Goal: Information Seeking & Learning: Learn about a topic

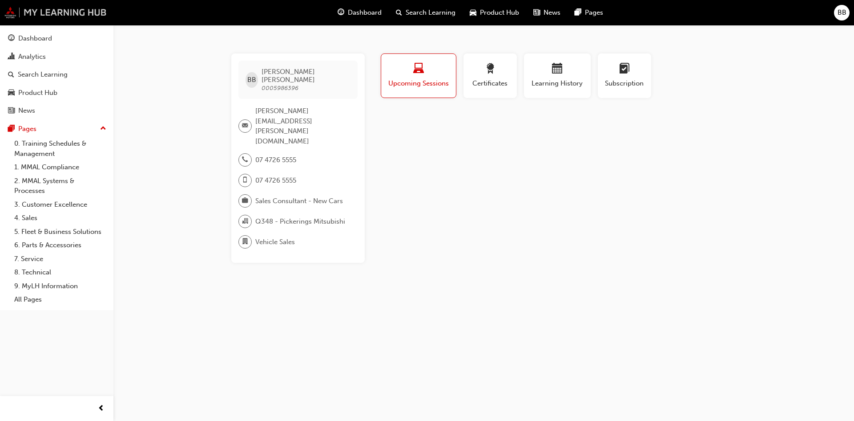
click at [104, 9] on img at bounding box center [55, 13] width 102 height 12
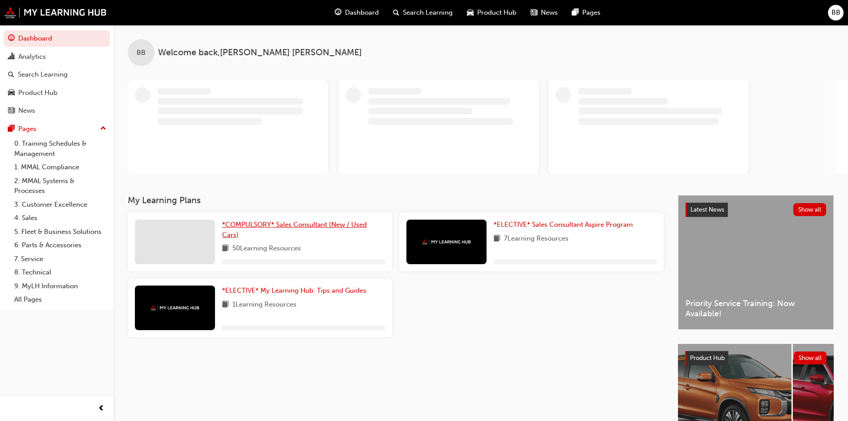
click at [329, 228] on span "*COMPULSORY* Sales Consultant (New / Used Cars)" at bounding box center [294, 229] width 145 height 18
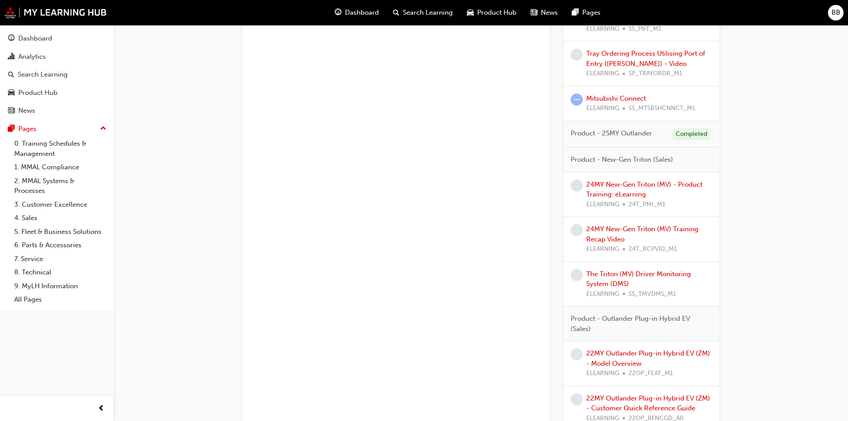
scroll to position [2058, 0]
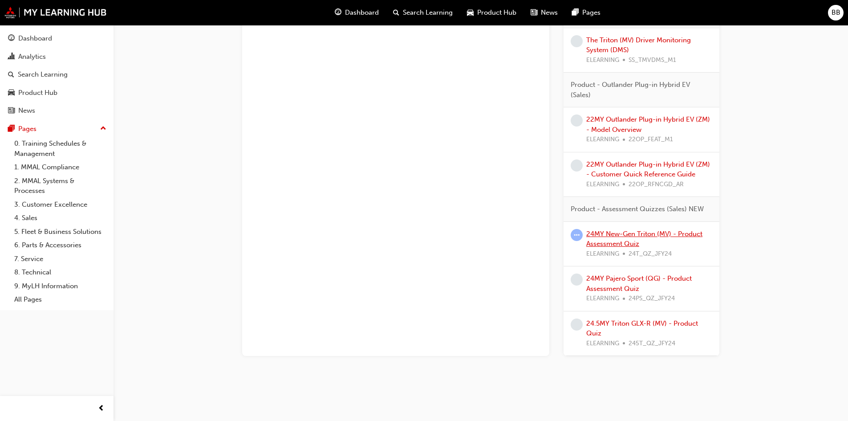
click at [659, 233] on link "24MY New-Gen Triton (MV) - Product Assessment Quiz" at bounding box center [644, 239] width 116 height 18
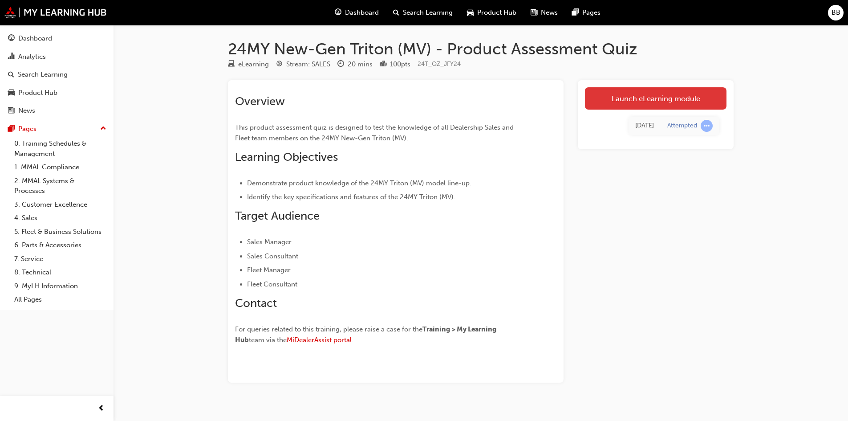
click at [635, 91] on link "Launch eLearning module" at bounding box center [656, 98] width 142 height 22
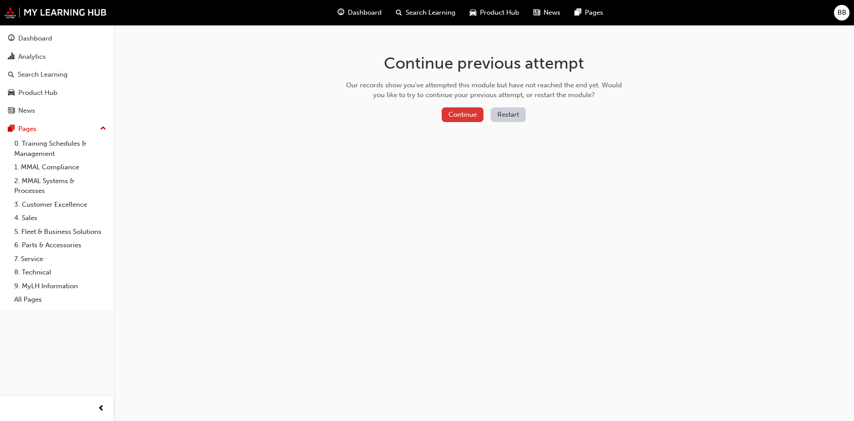
click at [468, 118] on button "Continue" at bounding box center [463, 114] width 42 height 15
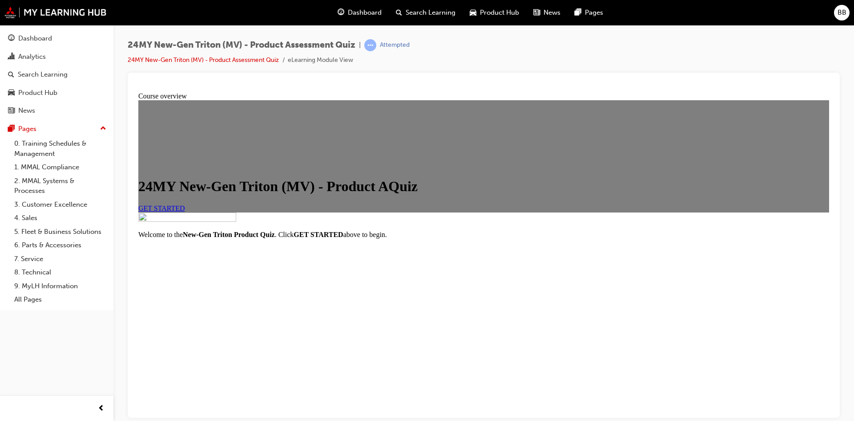
click at [185, 211] on link "GET STARTED" at bounding box center [161, 208] width 47 height 8
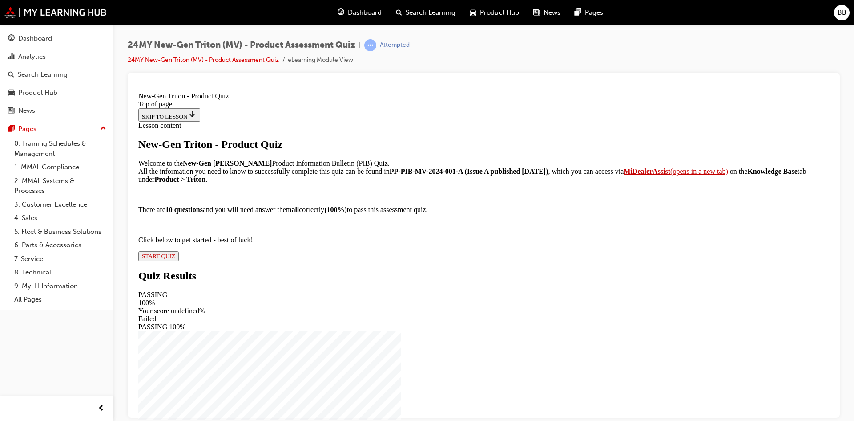
scroll to position [65, 0]
click at [175, 259] on span "START QUIZ" at bounding box center [158, 255] width 33 height 7
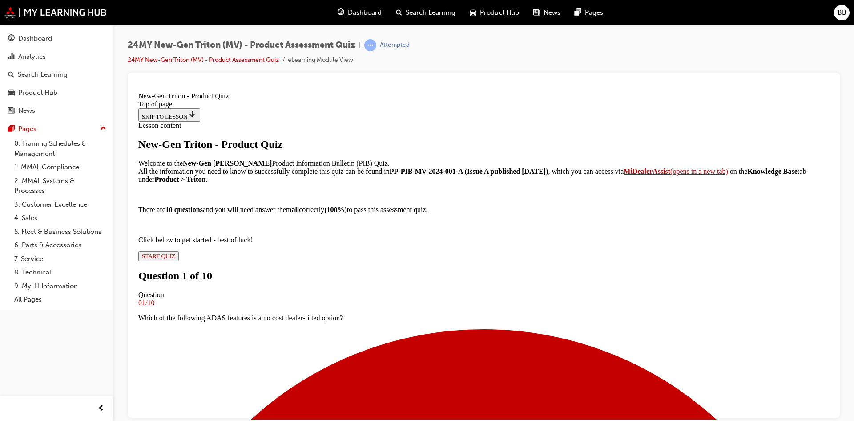
scroll to position [73, 0]
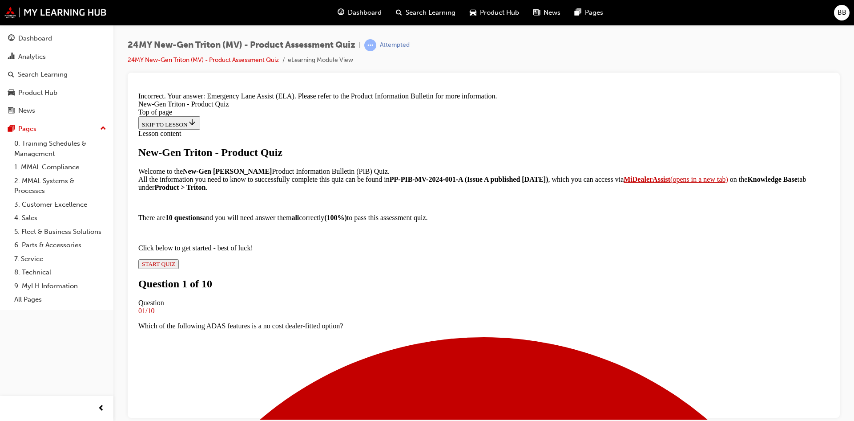
scroll to position [190, 0]
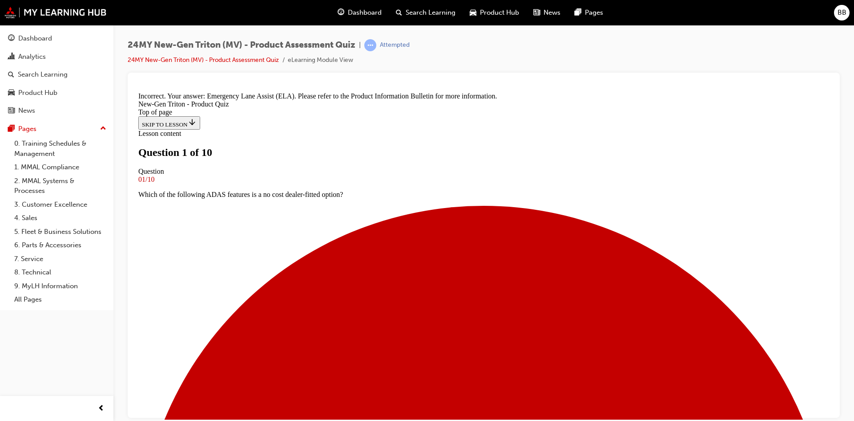
scroll to position [46, 0]
drag, startPoint x: 362, startPoint y: 205, endPoint x: 326, endPoint y: 167, distance: 51.9
copy p "Which of the following are the peak power (kW), maximum torque (Nm) and deliver…"
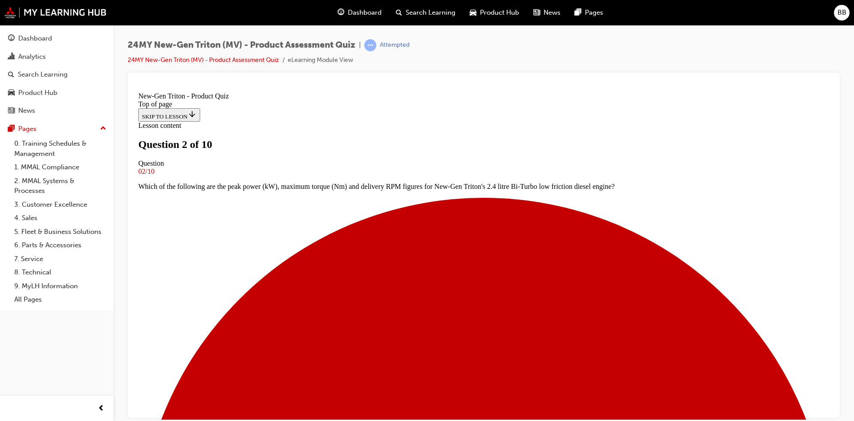
drag, startPoint x: 511, startPoint y: 254, endPoint x: 325, endPoint y: 219, distance: 189.3
copy p "The reinforced chassis frame is completely new and substantially stiffer and st…"
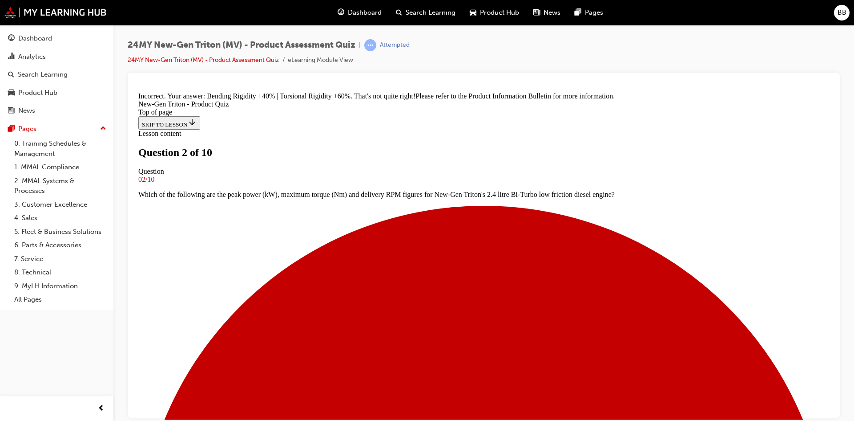
scroll to position [197, 0]
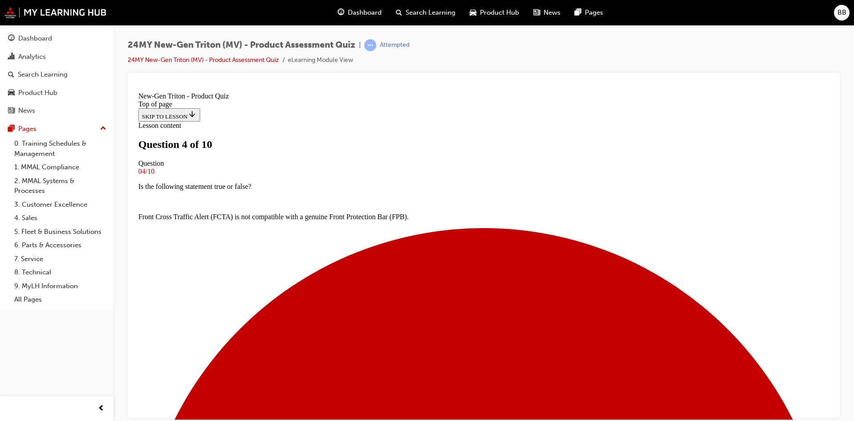
scroll to position [46, 0]
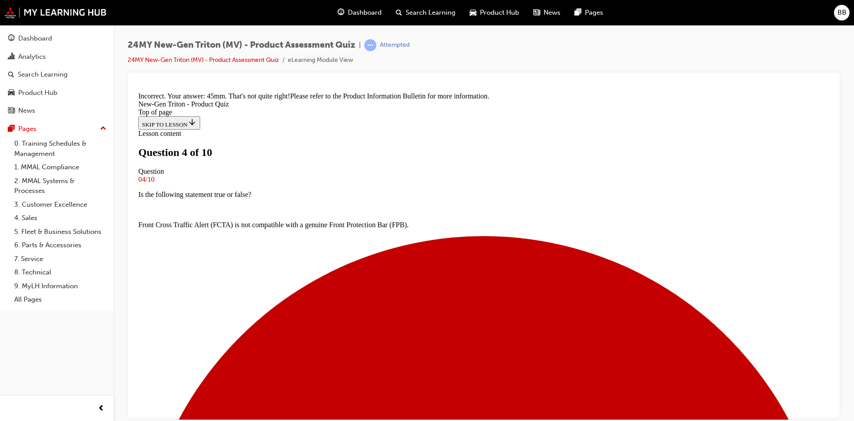
scroll to position [48, 0]
drag, startPoint x: 388, startPoint y: 191, endPoint x: 308, endPoint y: 165, distance: 83.9
copy p "The cargo floor bed height of New-Gen [PERSON_NAME] is how much lower than prev…"
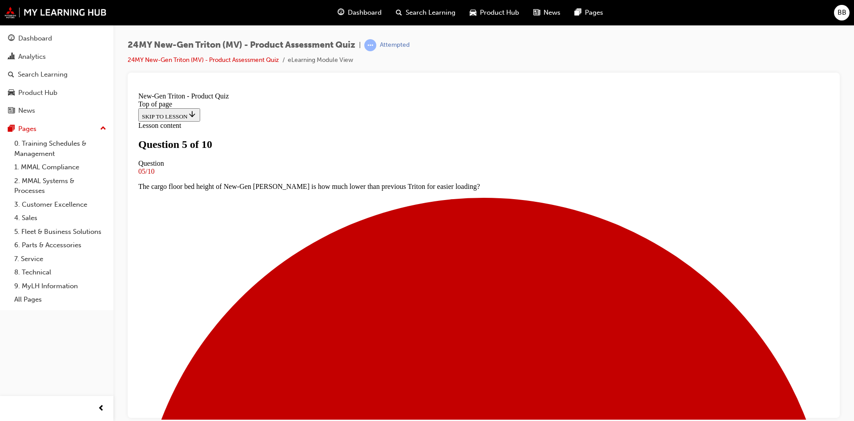
scroll to position [90, 0]
drag, startPoint x: 358, startPoint y: 133, endPoint x: 327, endPoint y: 127, distance: 31.3
copy p "New-Gen Triton is available with a revised colour range including the addition …"
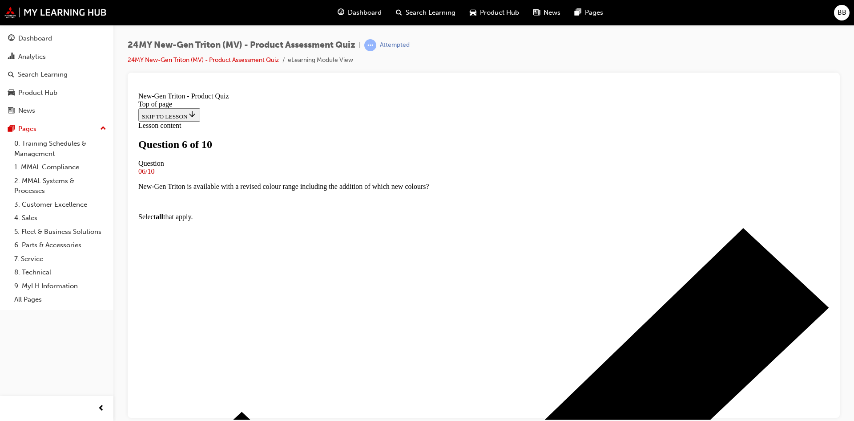
scroll to position [46, 0]
drag, startPoint x: 424, startPoint y: 194, endPoint x: 319, endPoint y: 176, distance: 106.9
copy p "The New-Gen Triton Pick-Up will be joined by an all-new range of which models i…"
click at [307, 83] on div at bounding box center [484, 84] width 698 height 9
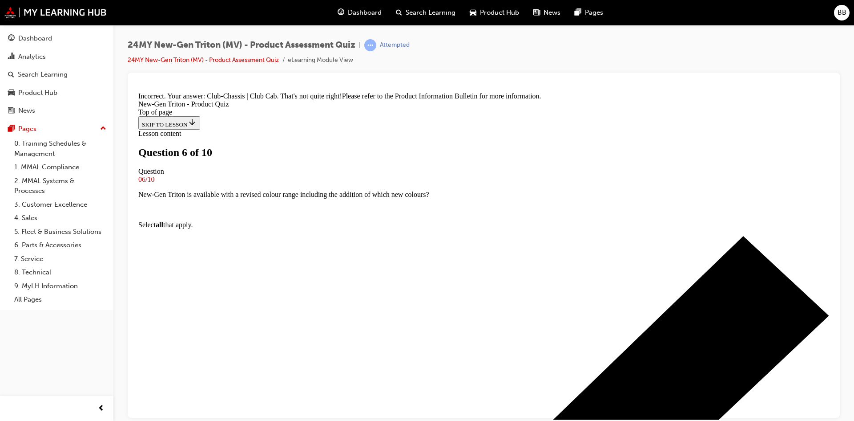
scroll to position [137, 0]
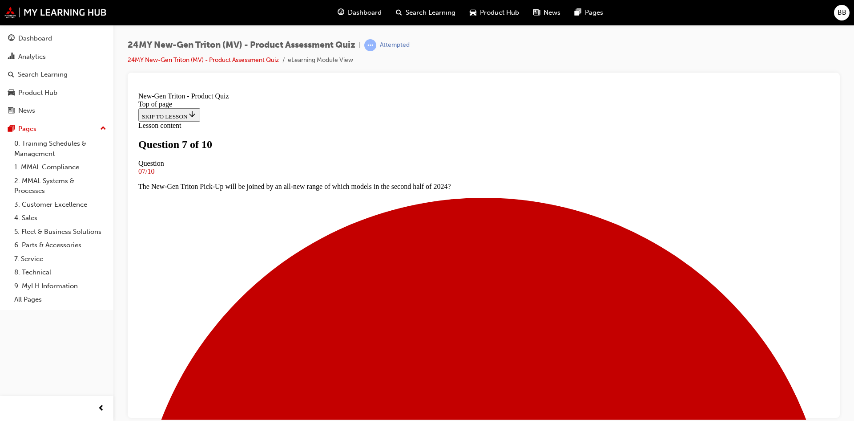
scroll to position [90, 0]
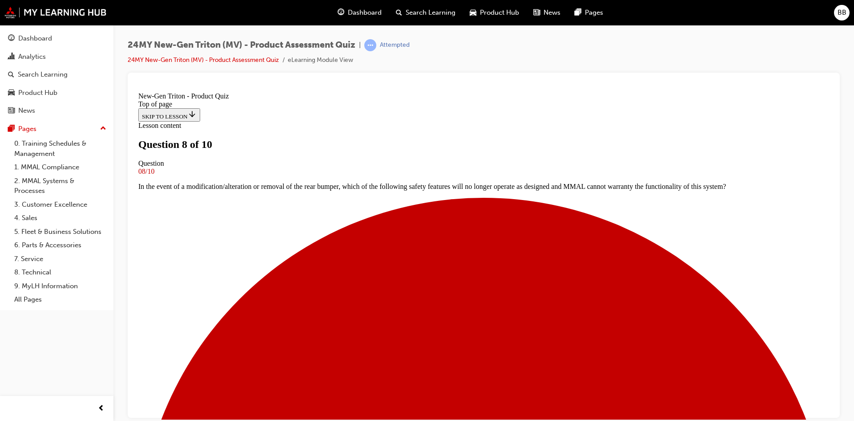
scroll to position [46, 0]
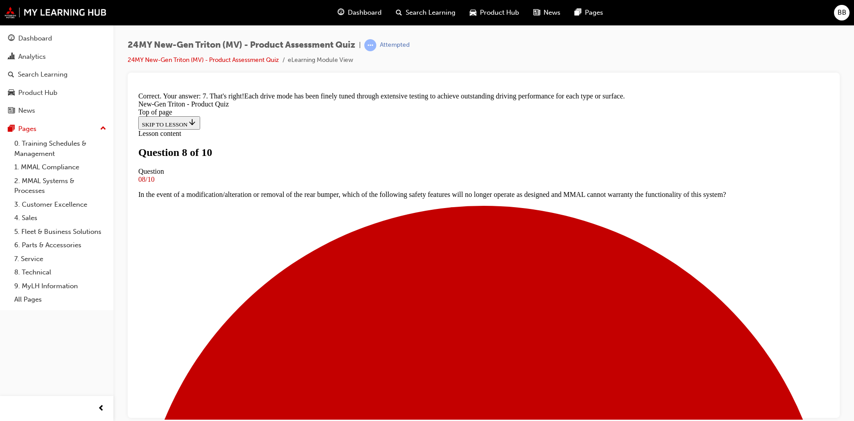
scroll to position [237, 0]
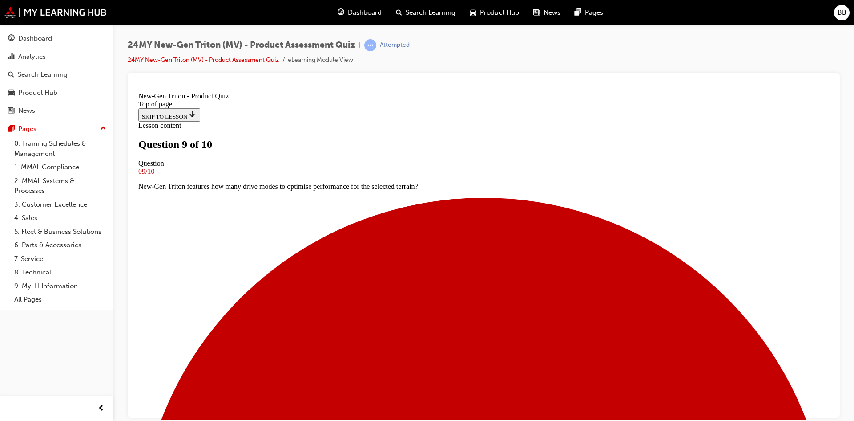
scroll to position [90, 0]
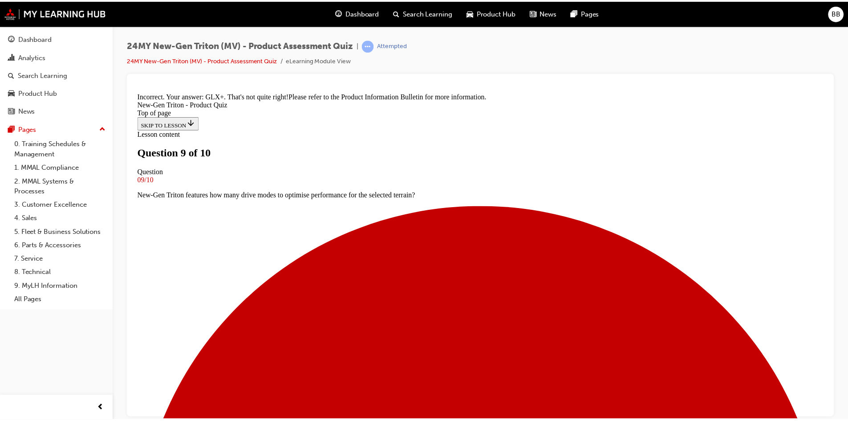
scroll to position [211, 0]
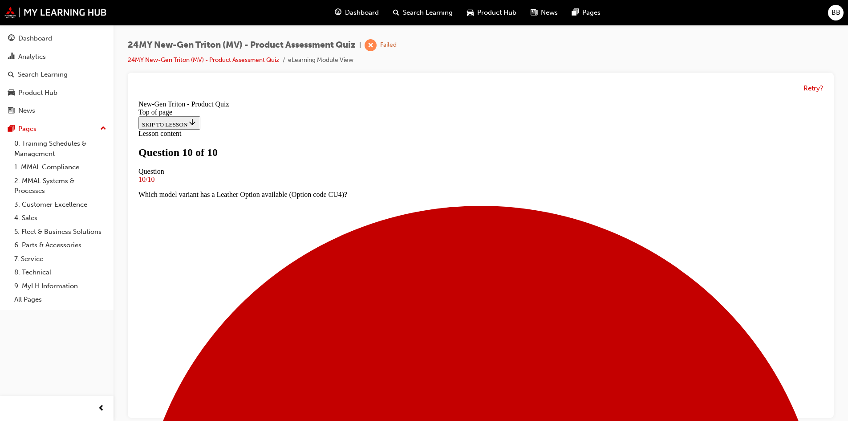
scroll to position [7, 0]
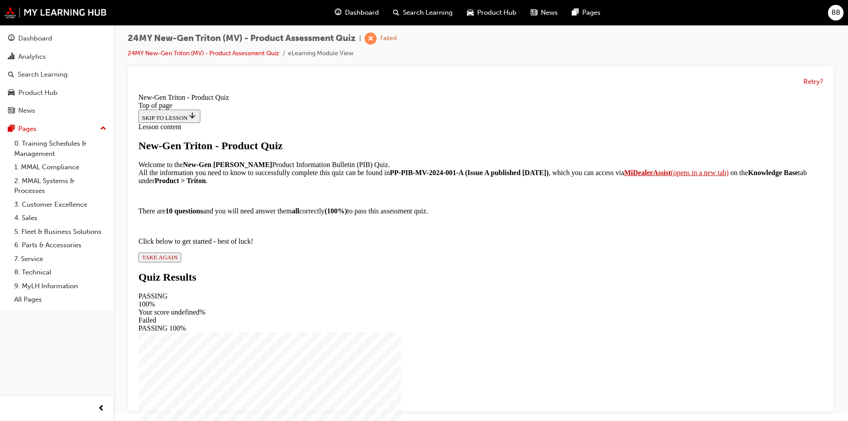
scroll to position [65, 0]
click at [178, 260] on span "TAKE AGAIN" at bounding box center [160, 257] width 36 height 7
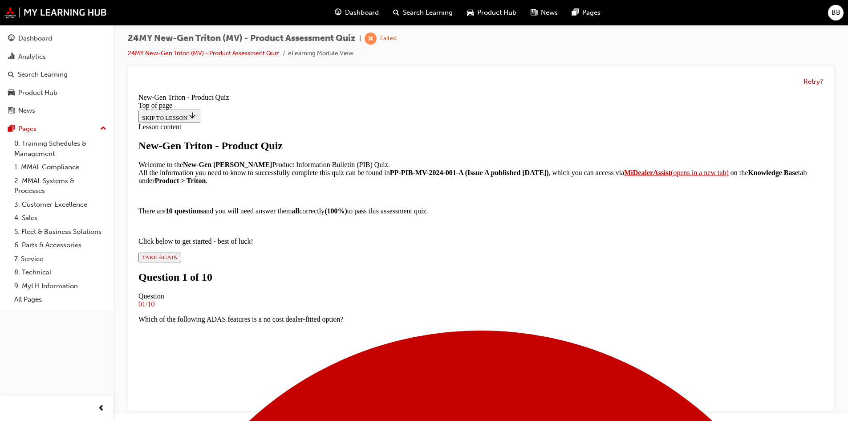
scroll to position [46, 0]
drag, startPoint x: 608, startPoint y: 181, endPoint x: 318, endPoint y: 179, distance: 289.7
copy p "Which of the following ADAS features is a no cost dealer-fitted option?"
click at [403, 300] on div "01/10" at bounding box center [480, 304] width 684 height 8
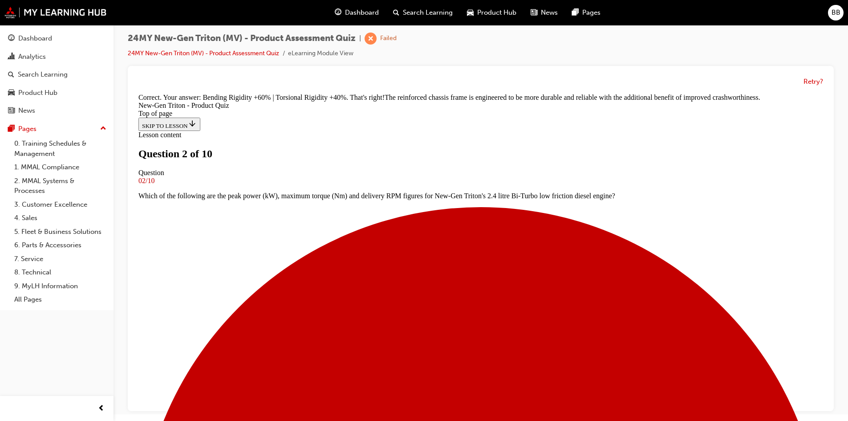
scroll to position [252, 0]
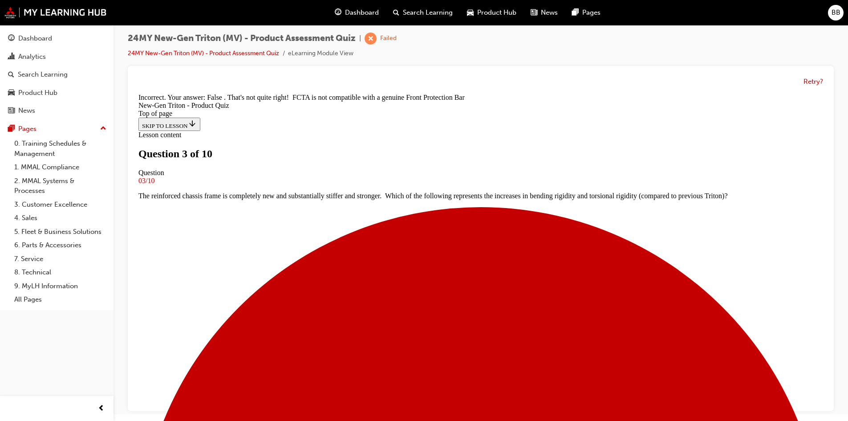
scroll to position [150, 0]
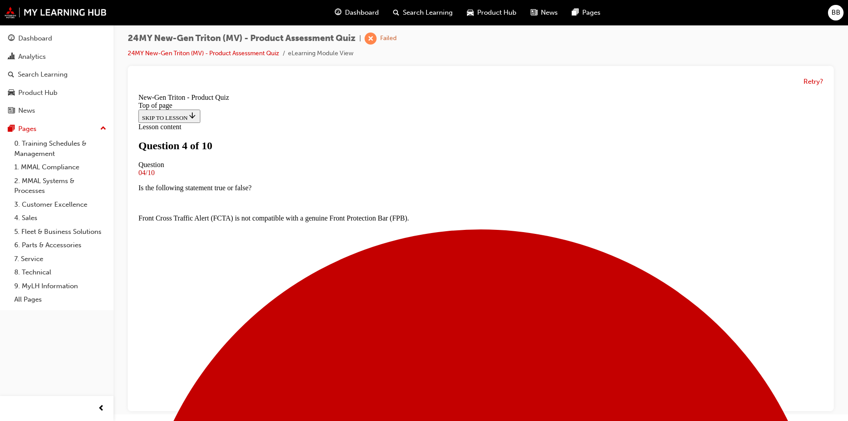
scroll to position [46, 0]
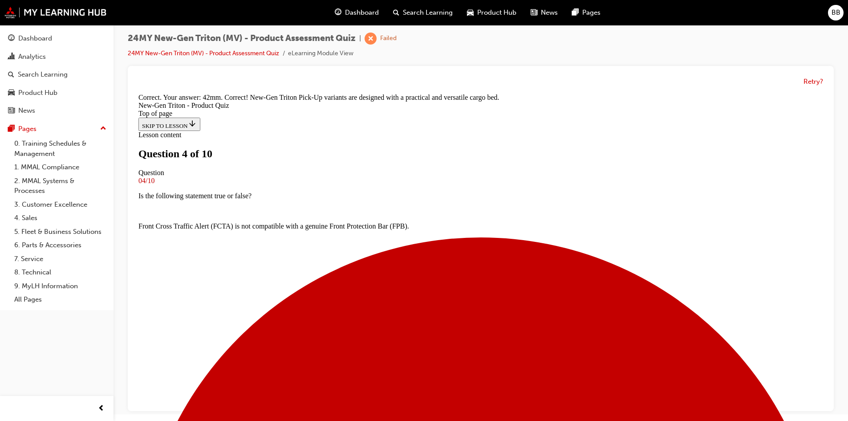
scroll to position [237, 0]
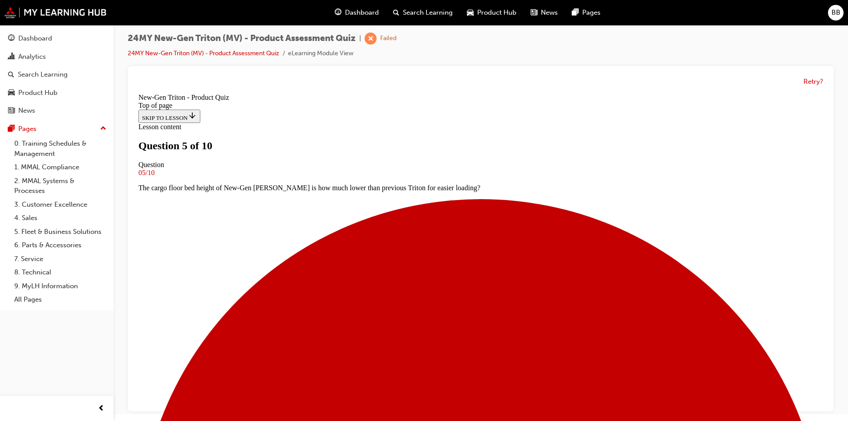
scroll to position [135, 0]
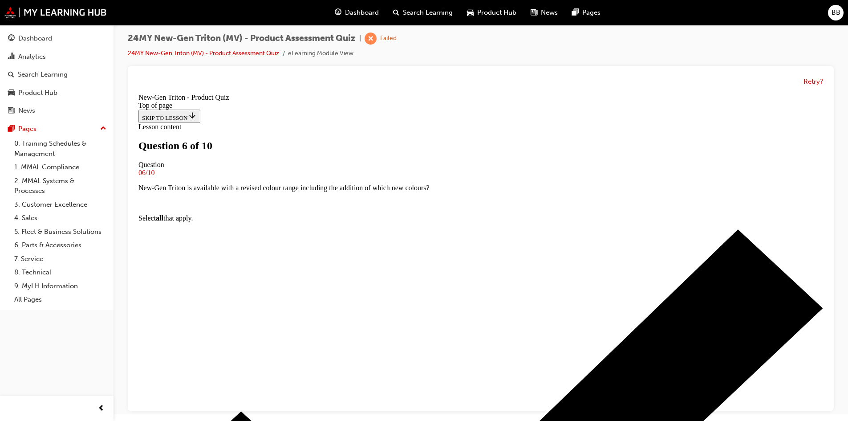
scroll to position [46, 0]
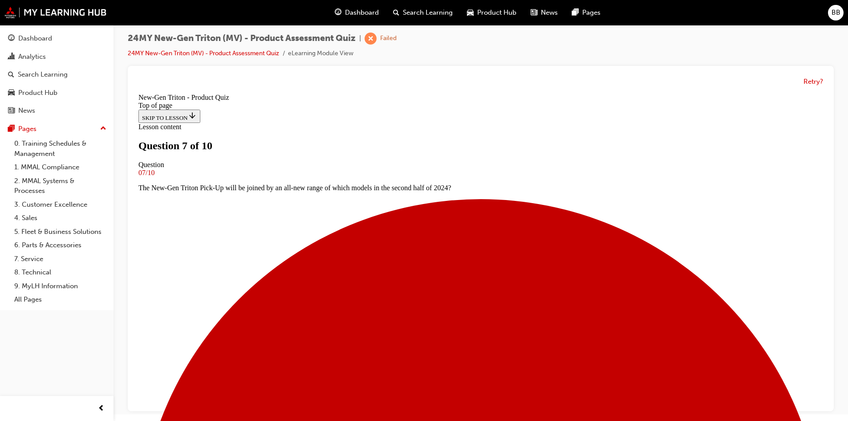
scroll to position [90, 0]
drag, startPoint x: 514, startPoint y: 170, endPoint x: 325, endPoint y: 117, distance: 196.1
drag, startPoint x: 480, startPoint y: 159, endPoint x: 316, endPoint y: 130, distance: 166.7
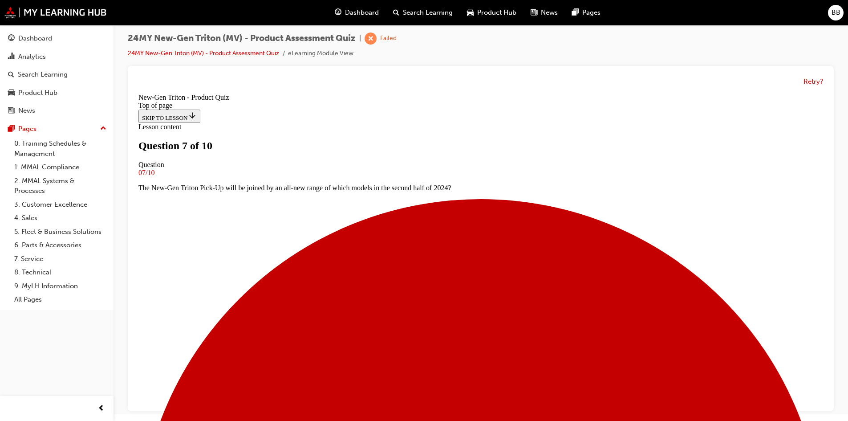
copy p "In the event of a modification/alteration or removal of the rear bumper, which …"
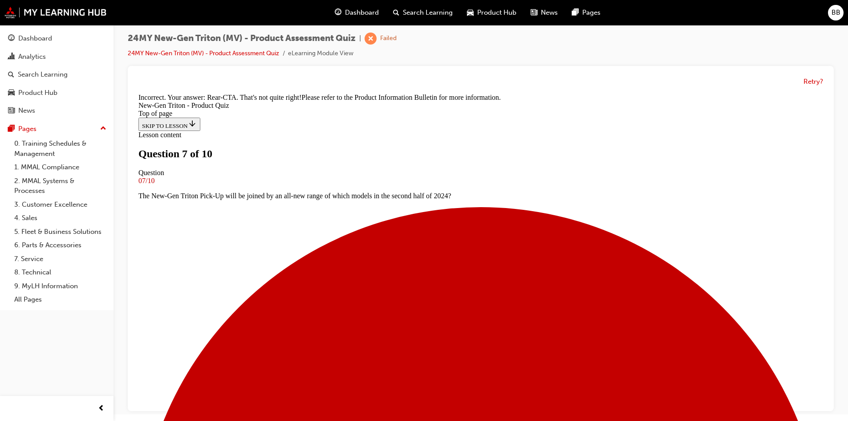
scroll to position [241, 0]
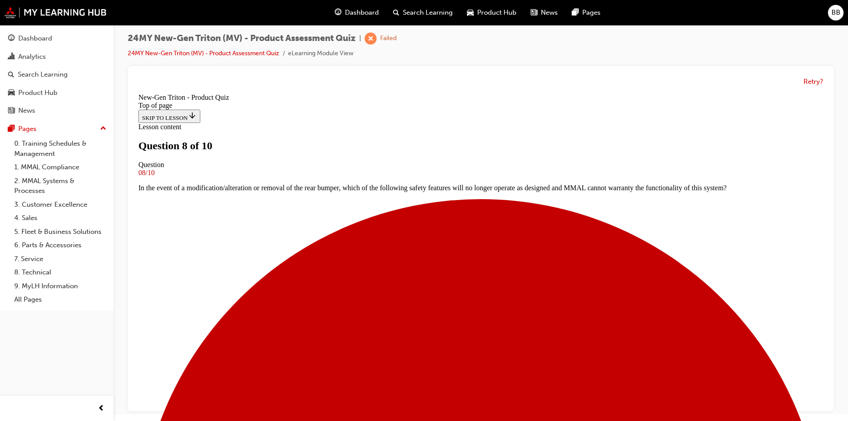
scroll to position [90, 0]
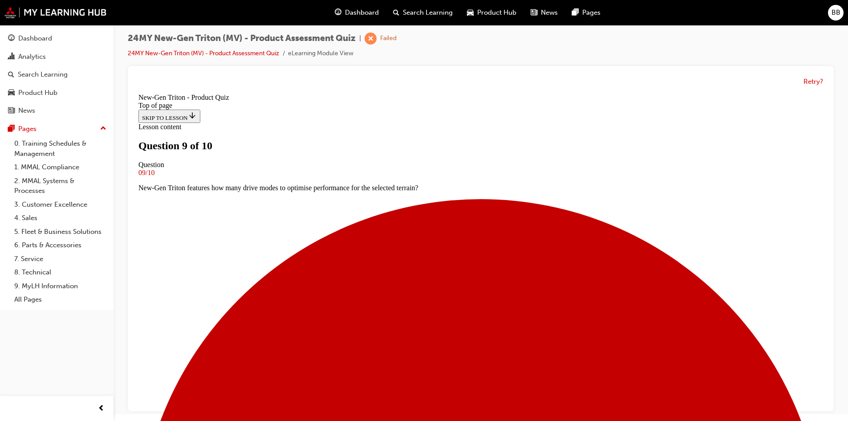
scroll to position [1, 0]
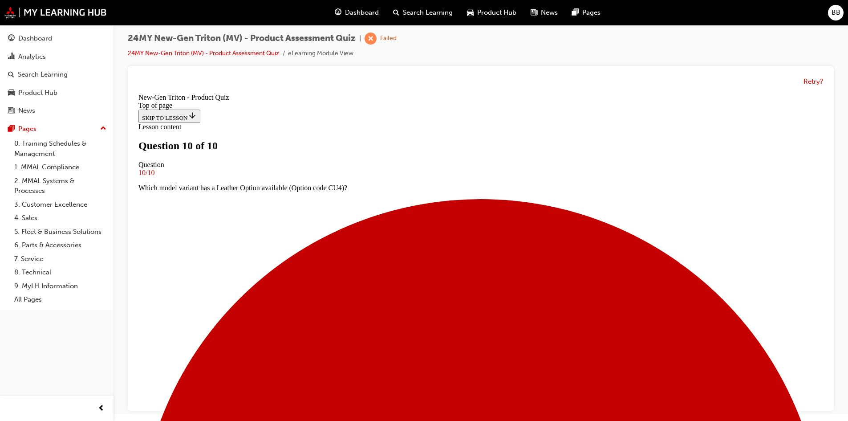
scroll to position [125, 0]
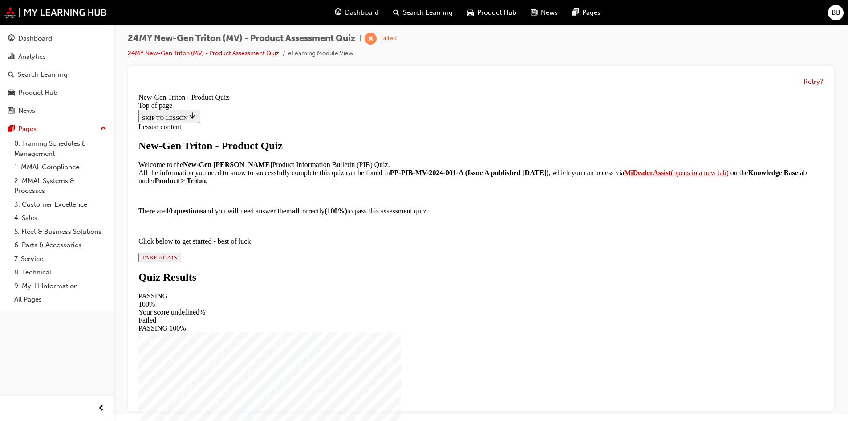
click at [178, 260] on span "TAKE AGAIN" at bounding box center [160, 257] width 36 height 7
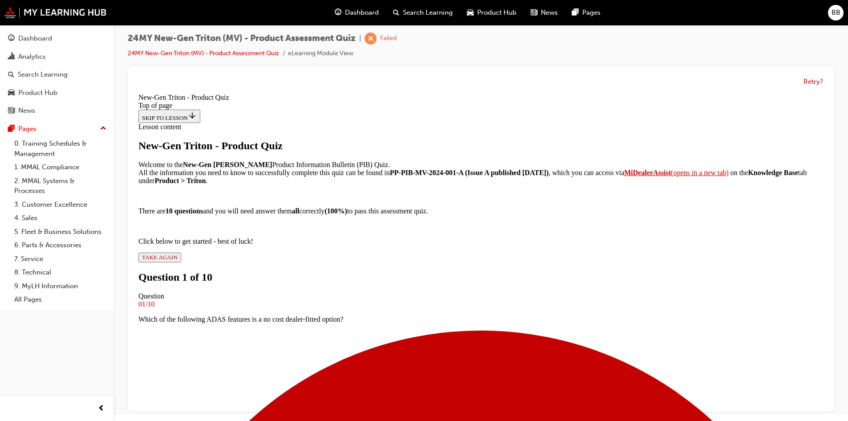
scroll to position [1, 0]
drag, startPoint x: 475, startPoint y: 295, endPoint x: 482, endPoint y: 295, distance: 6.7
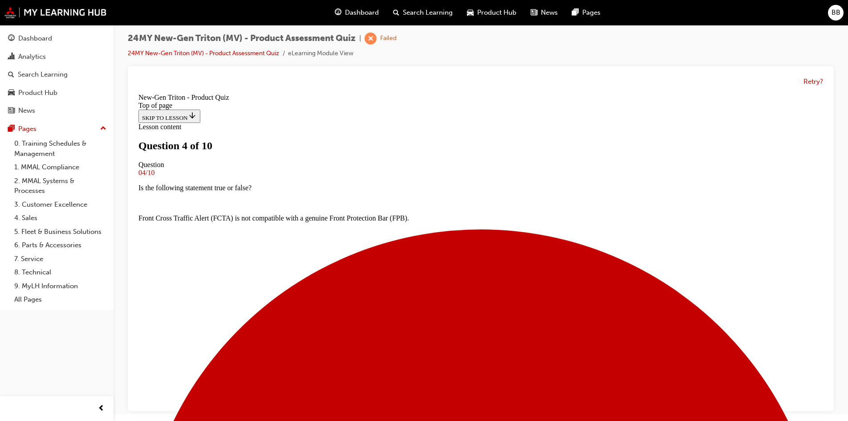
scroll to position [133, 0]
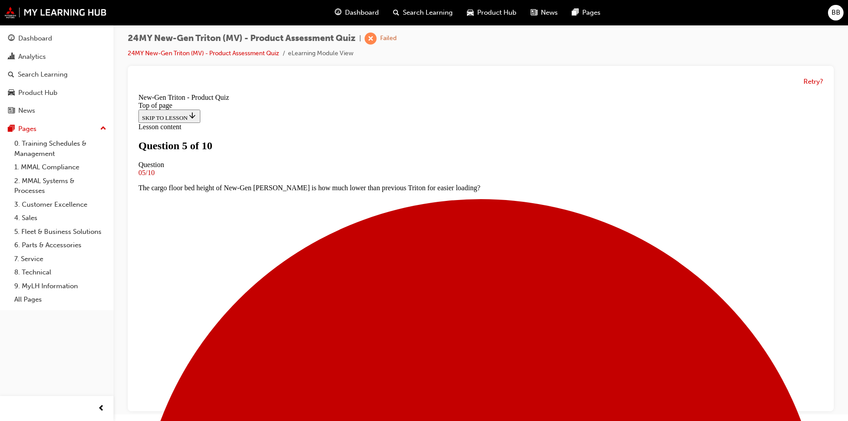
scroll to position [46, 0]
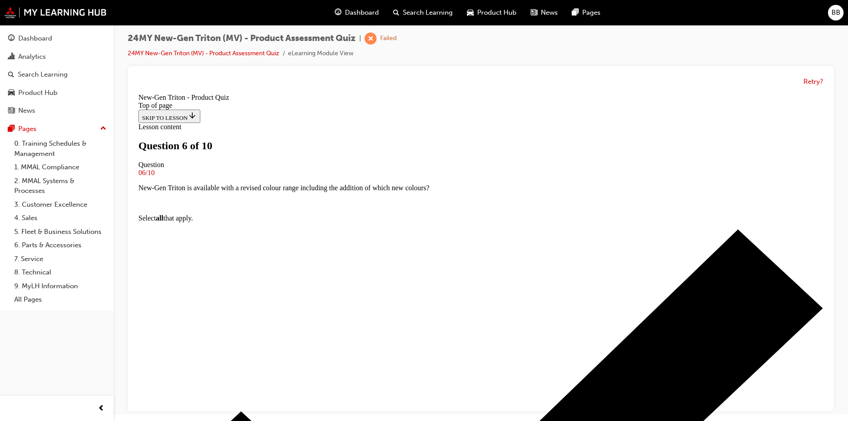
scroll to position [90, 0]
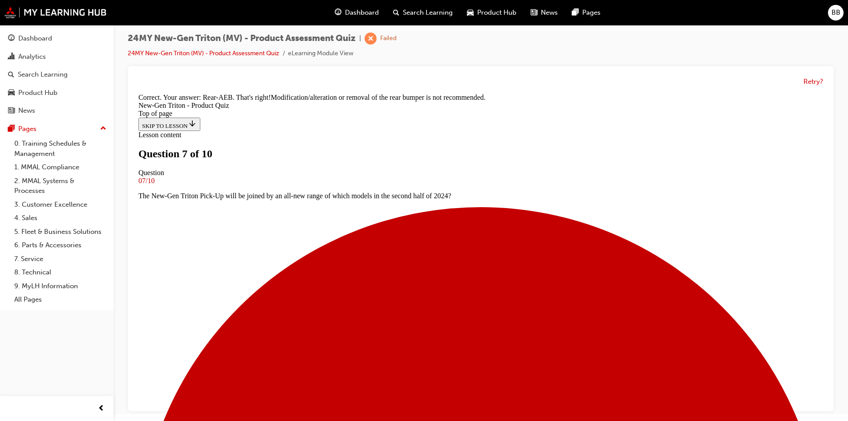
scroll to position [252, 0]
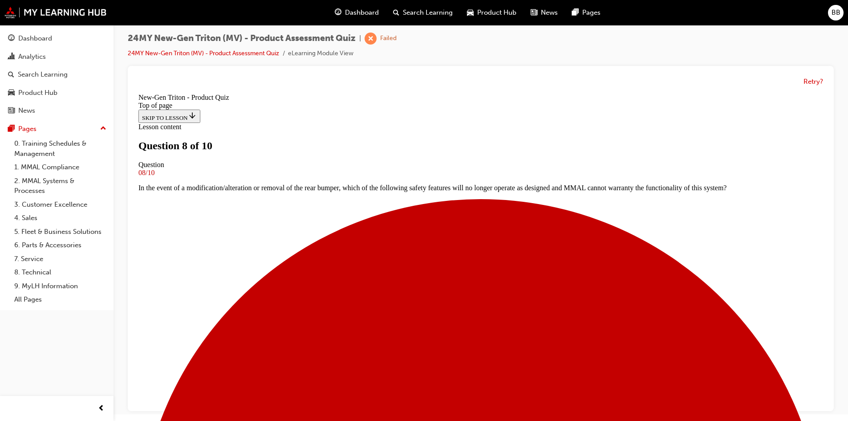
scroll to position [1, 0]
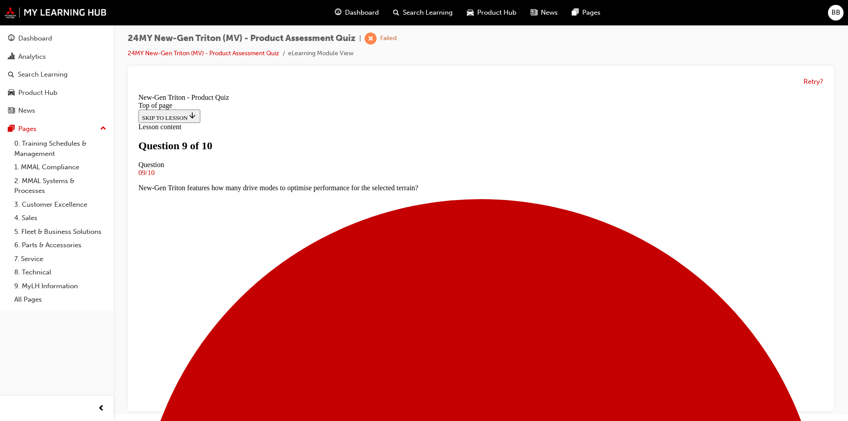
scroll to position [46, 0]
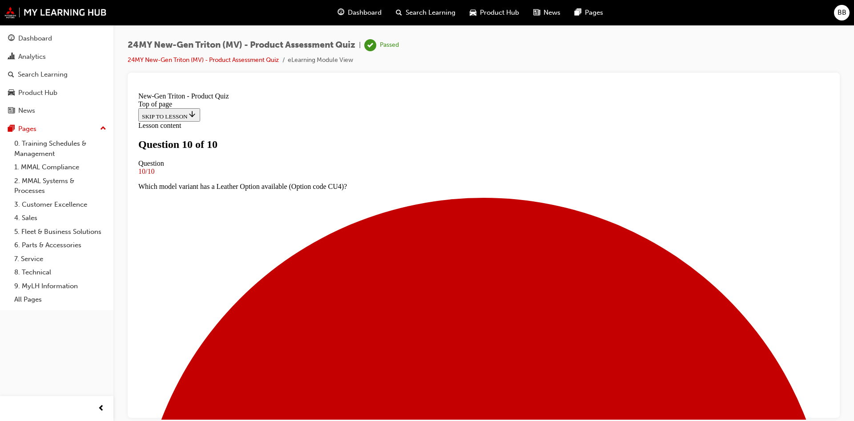
scroll to position [123, 0]
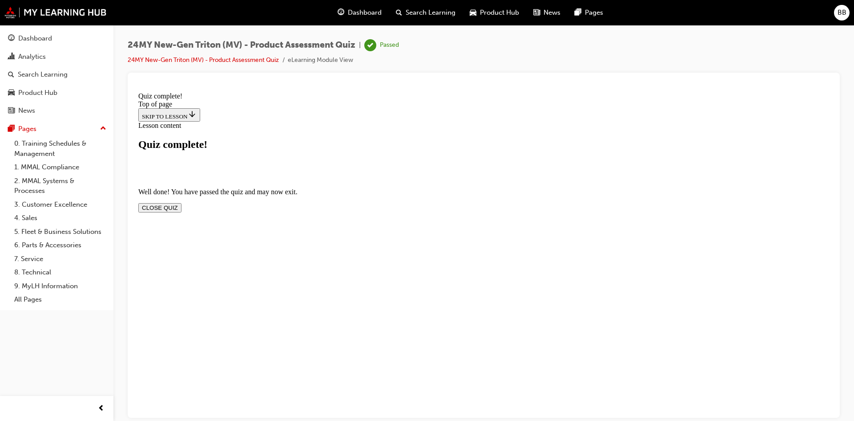
click at [182, 202] on button "CLOSE QUIZ" at bounding box center [159, 206] width 43 height 9
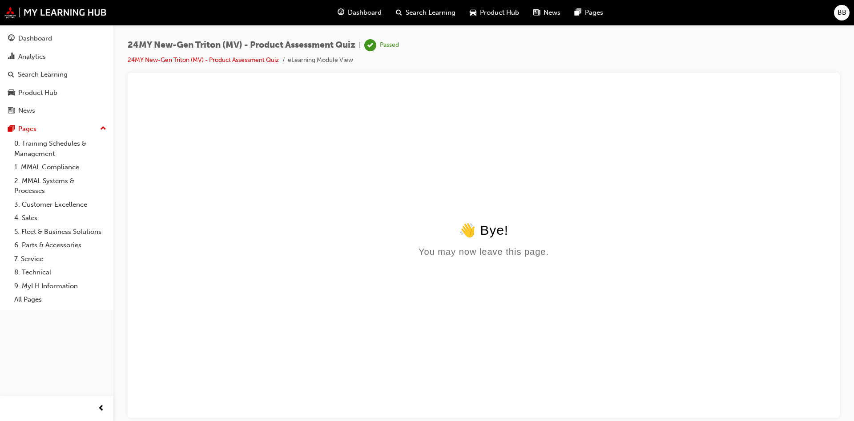
scroll to position [0, 0]
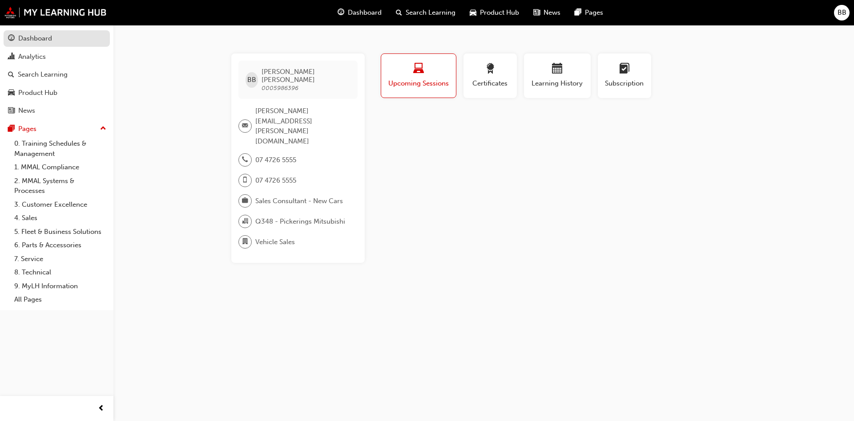
click at [37, 40] on div "Dashboard" at bounding box center [35, 38] width 34 height 10
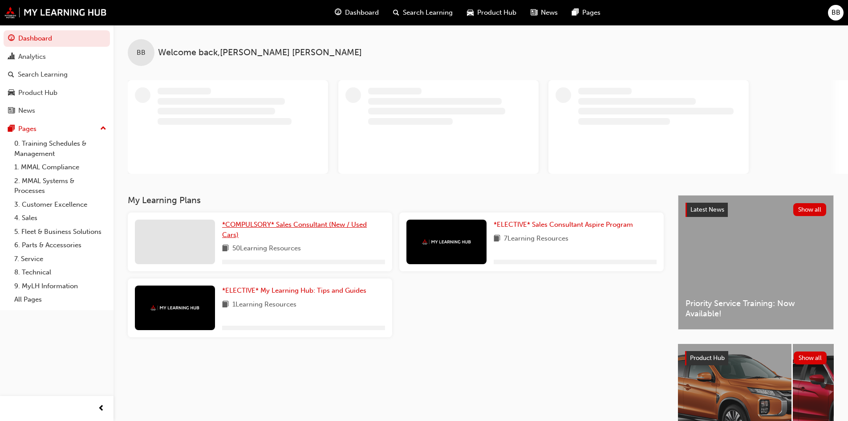
click at [267, 230] on div "My Learning Plans *COMPULSORY* Sales Consultant (New / Used Cars) 50 Learning R…" at bounding box center [403, 269] width 550 height 149
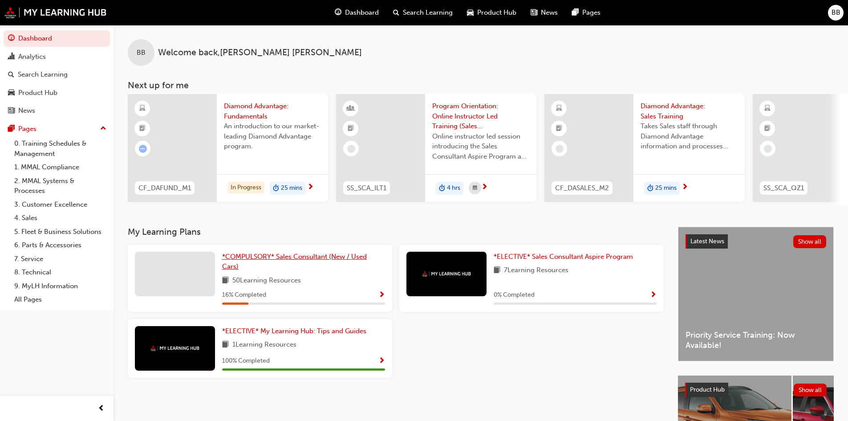
click at [275, 256] on span "*COMPULSORY* Sales Consultant (New / Used Cars)" at bounding box center [294, 261] width 145 height 18
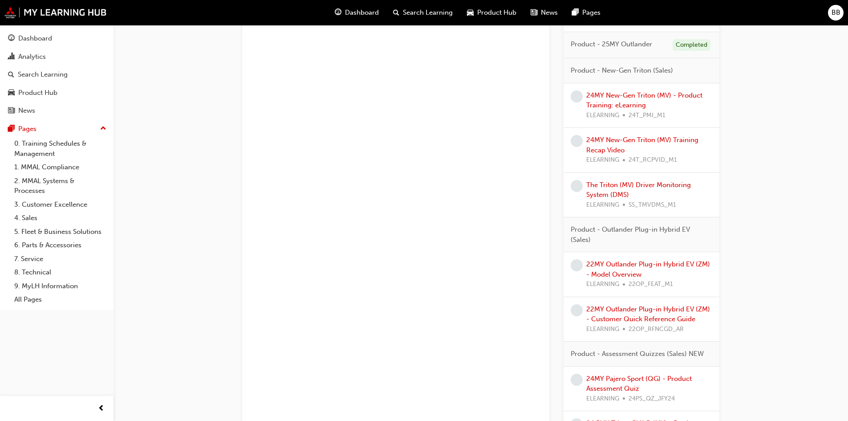
scroll to position [2014, 0]
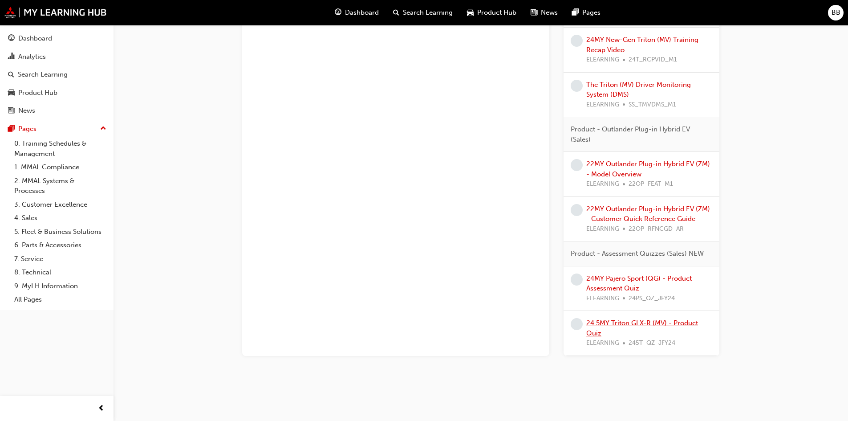
click at [660, 322] on link "24.5MY Triton GLX-R (MV) - Product Quiz" at bounding box center [642, 328] width 112 height 18
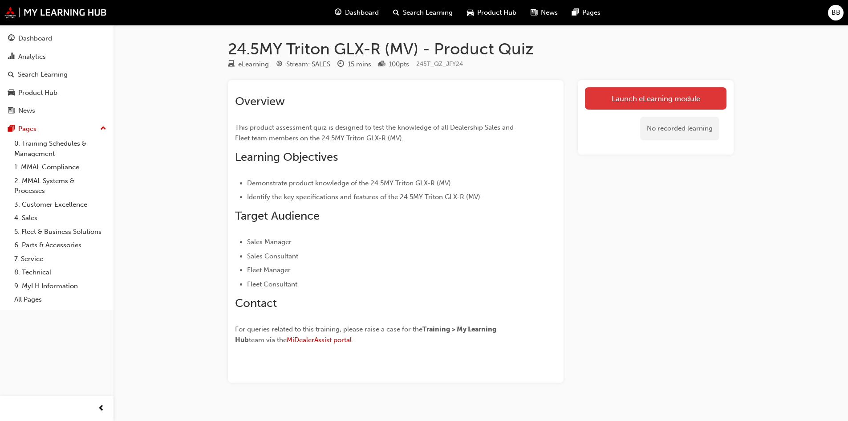
click at [635, 94] on link "Launch eLearning module" at bounding box center [656, 98] width 142 height 22
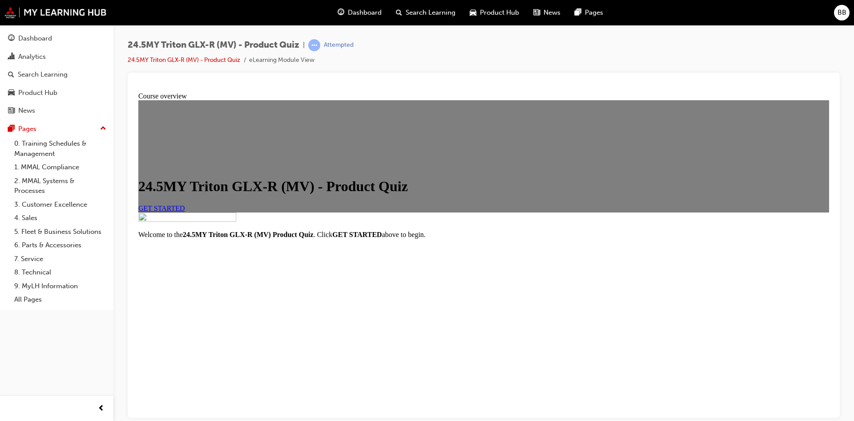
click at [185, 211] on link "GET STARTED" at bounding box center [161, 208] width 47 height 8
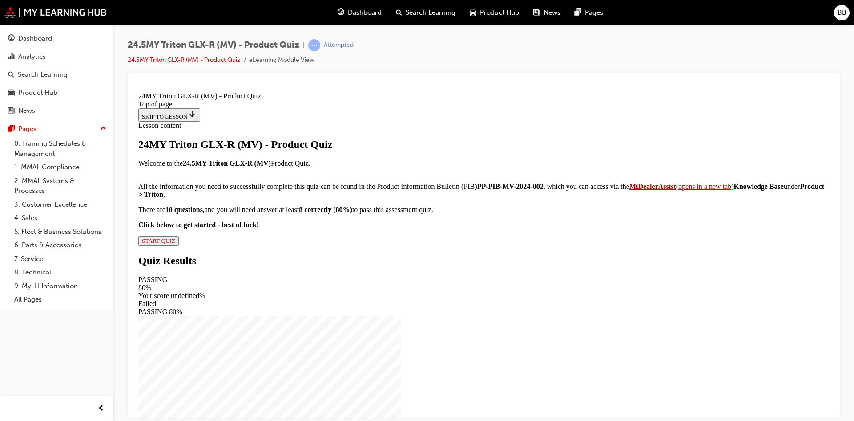
scroll to position [84, 0]
click at [630, 190] on strong "MiDealerAssist" at bounding box center [653, 186] width 47 height 8
click at [175, 243] on span "START QUIZ" at bounding box center [158, 240] width 33 height 7
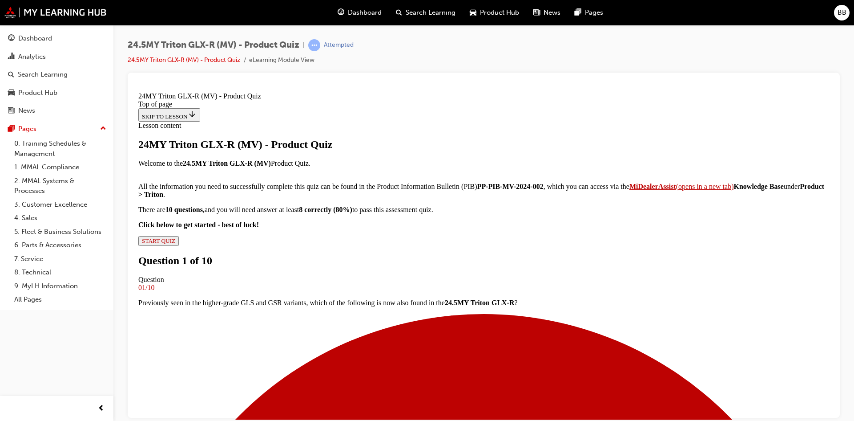
scroll to position [89, 0]
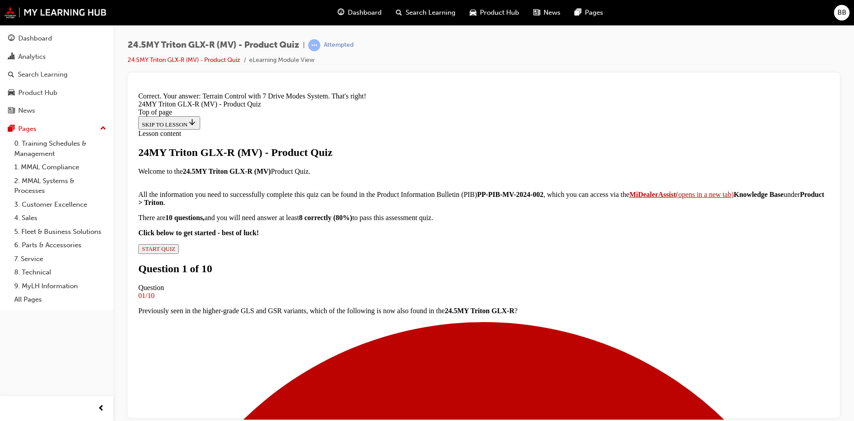
scroll to position [220, 0]
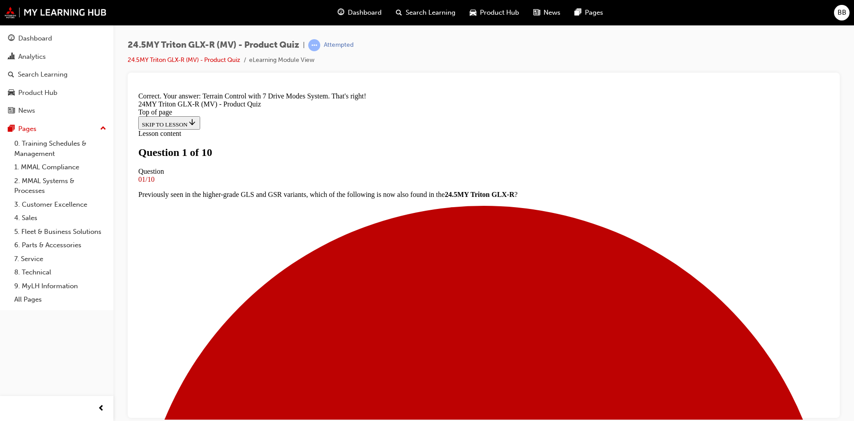
scroll to position [44, 0]
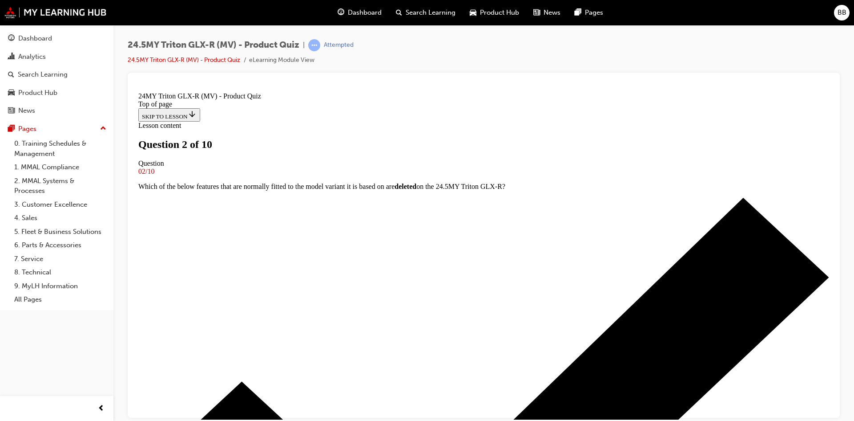
scroll to position [133, 0]
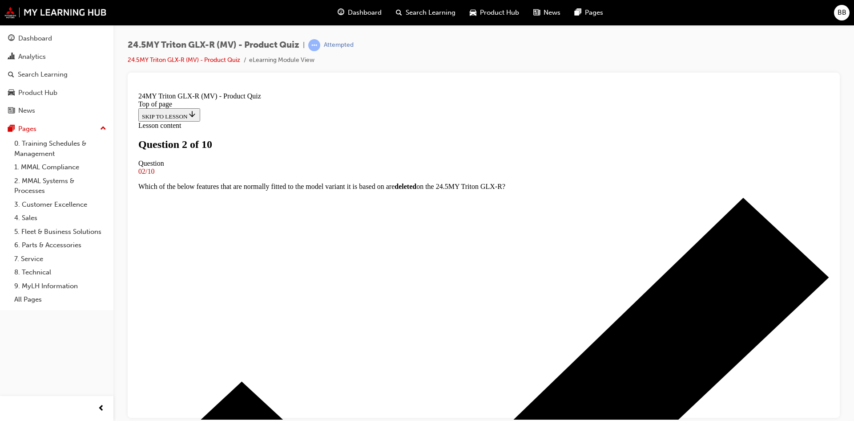
scroll to position [222, 0]
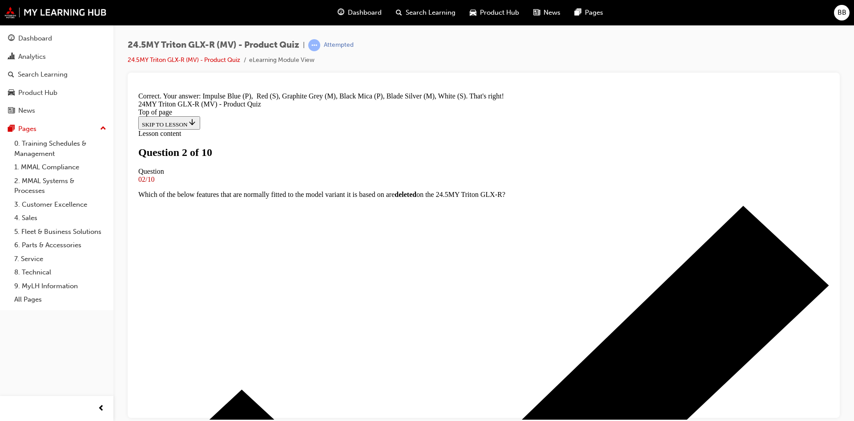
scroll to position [342, 0]
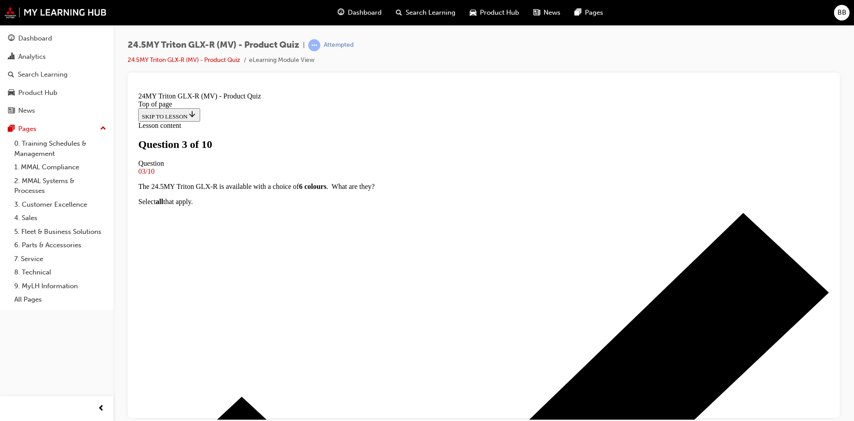
scroll to position [178, 0]
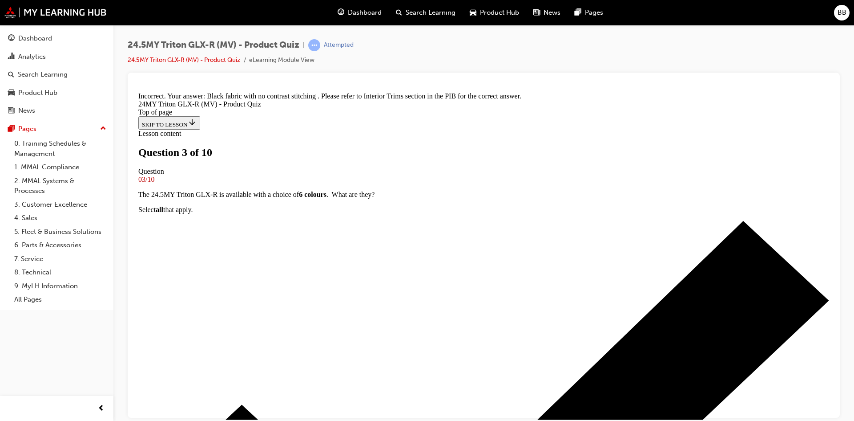
scroll to position [360, 0]
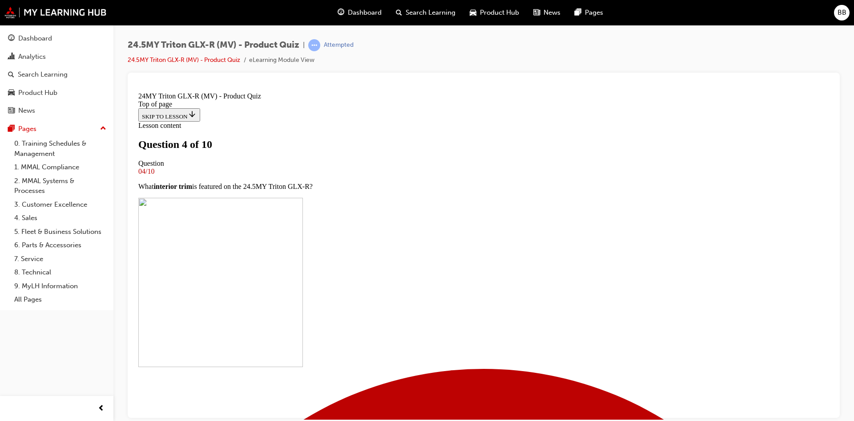
scroll to position [89, 0]
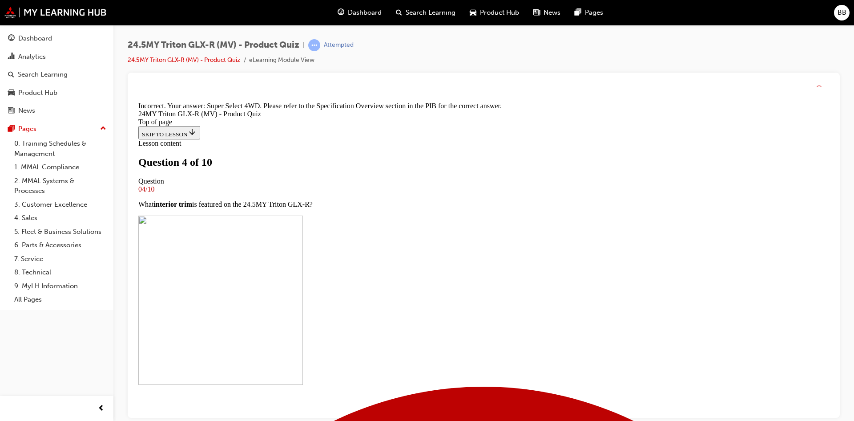
scroll to position [220, 0]
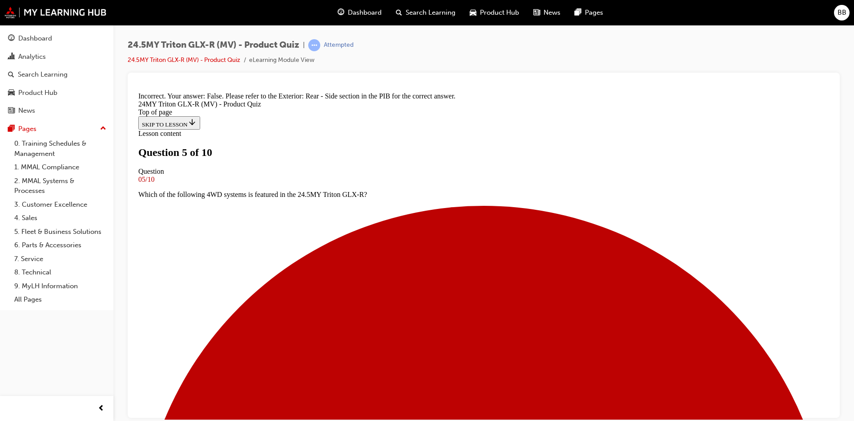
scroll to position [174, 0]
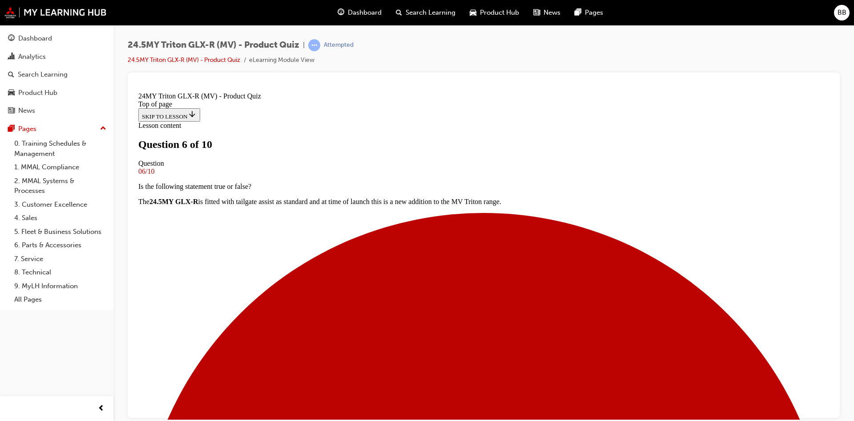
scroll to position [89, 0]
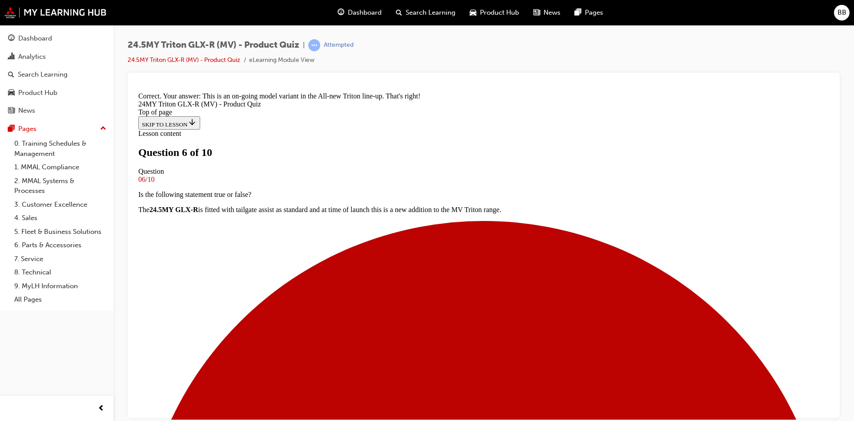
scroll to position [220, 0]
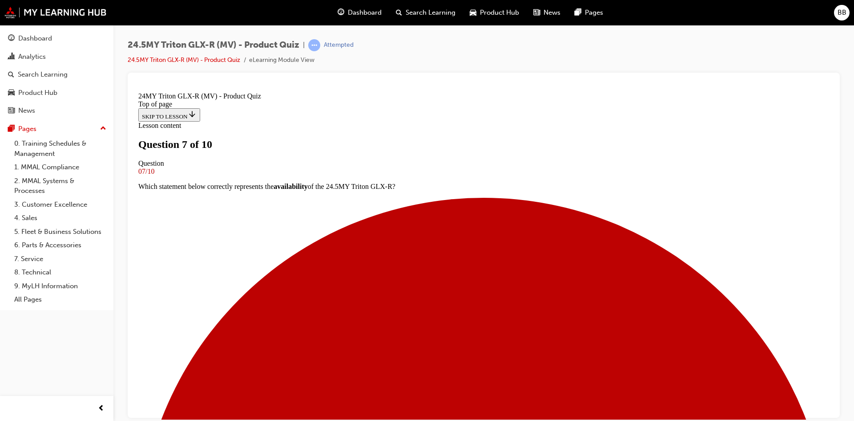
scroll to position [44, 0]
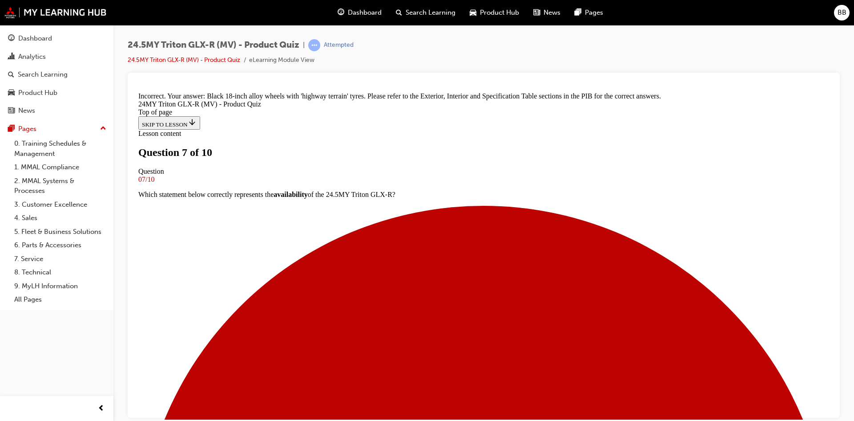
scroll to position [230, 0]
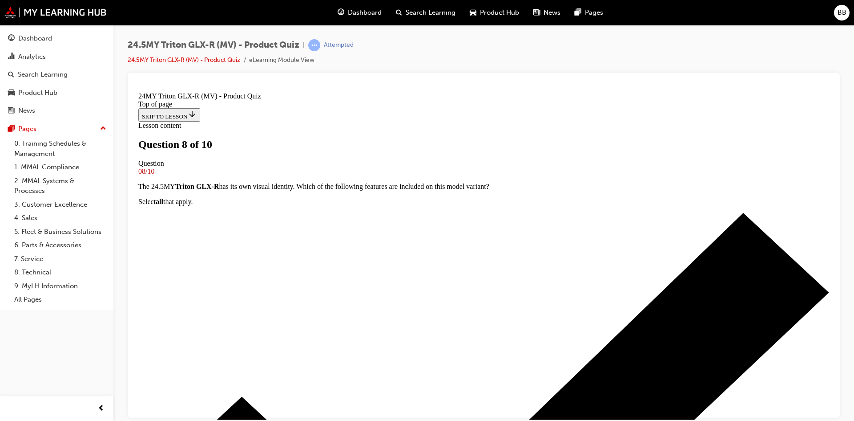
scroll to position [133, 0]
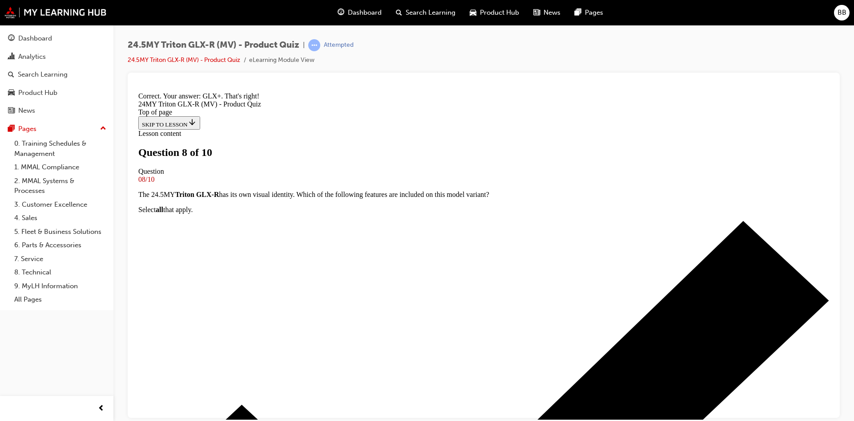
scroll to position [239, 0]
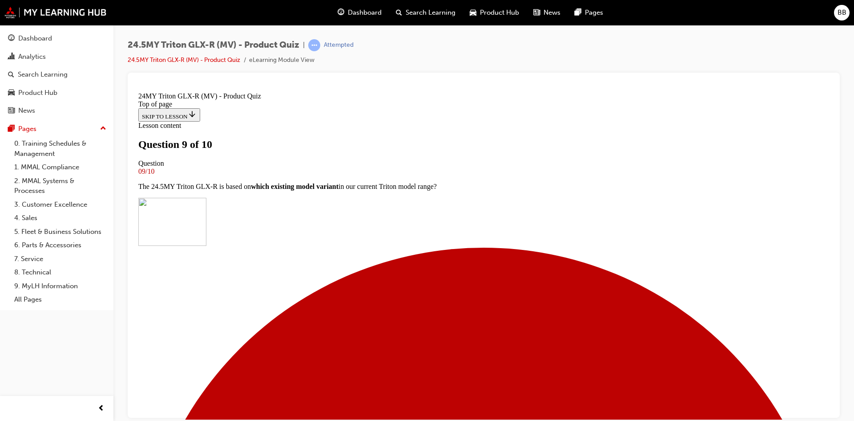
scroll to position [222, 0]
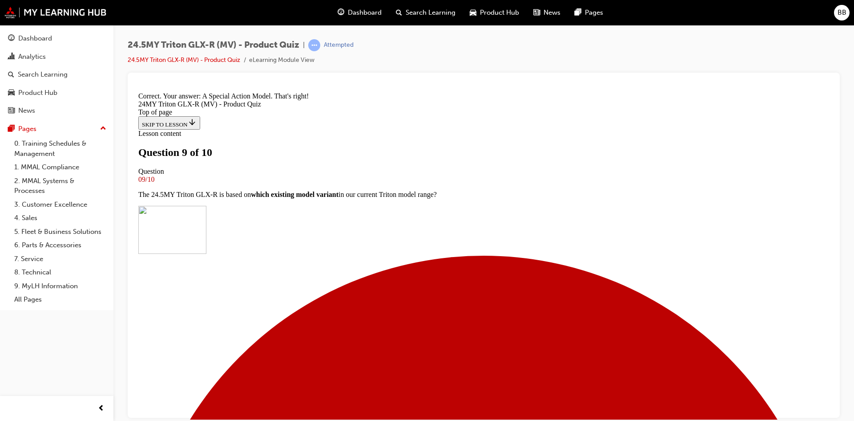
scroll to position [345, 0]
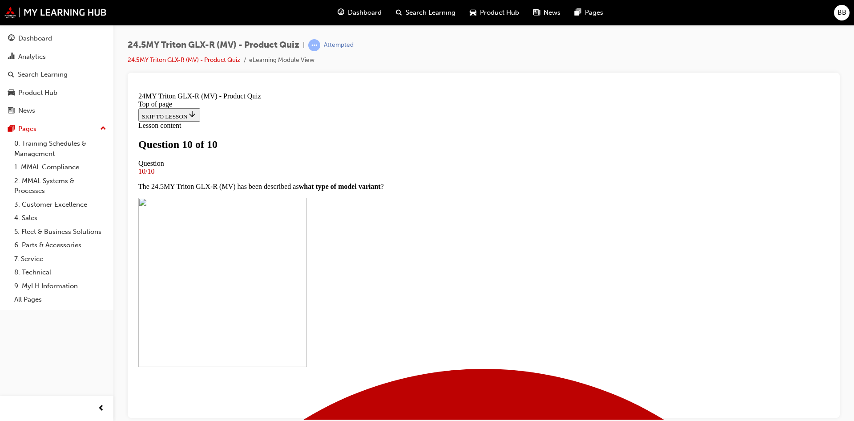
scroll to position [134, 0]
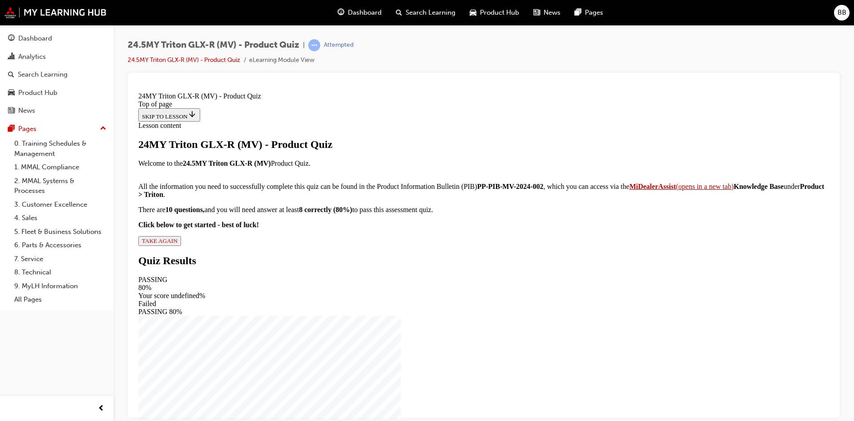
click at [178, 243] on span "TAKE AGAIN" at bounding box center [160, 240] width 36 height 7
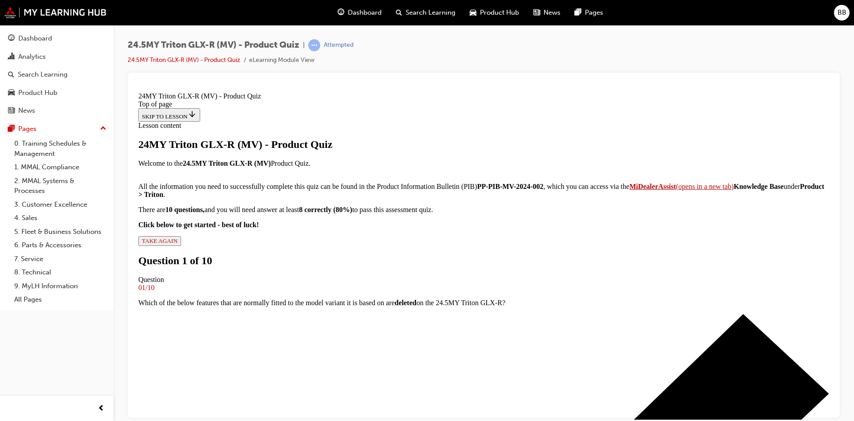
scroll to position [44, 0]
drag, startPoint x: 392, startPoint y: 375, endPoint x: 414, endPoint y: 355, distance: 29.0
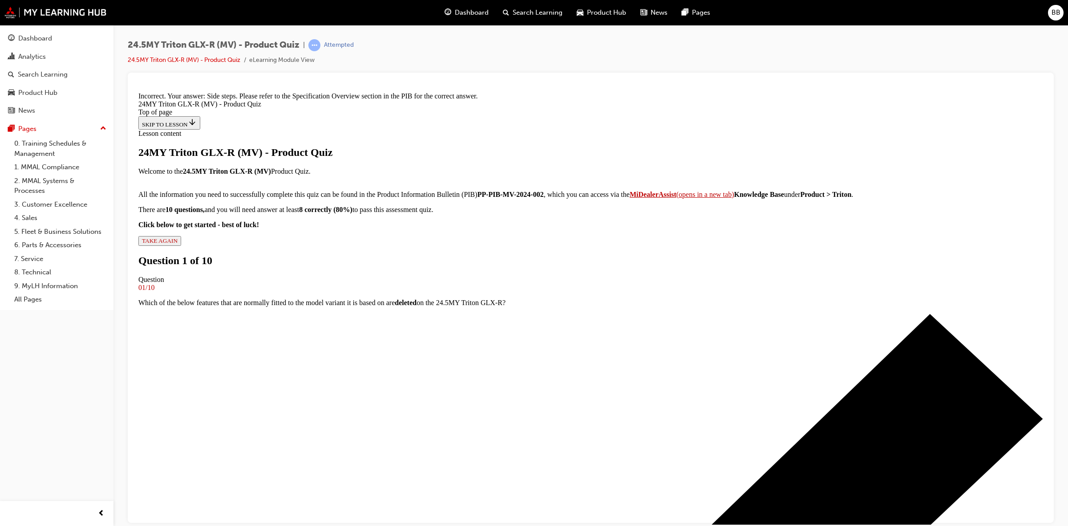
scroll to position [130, 0]
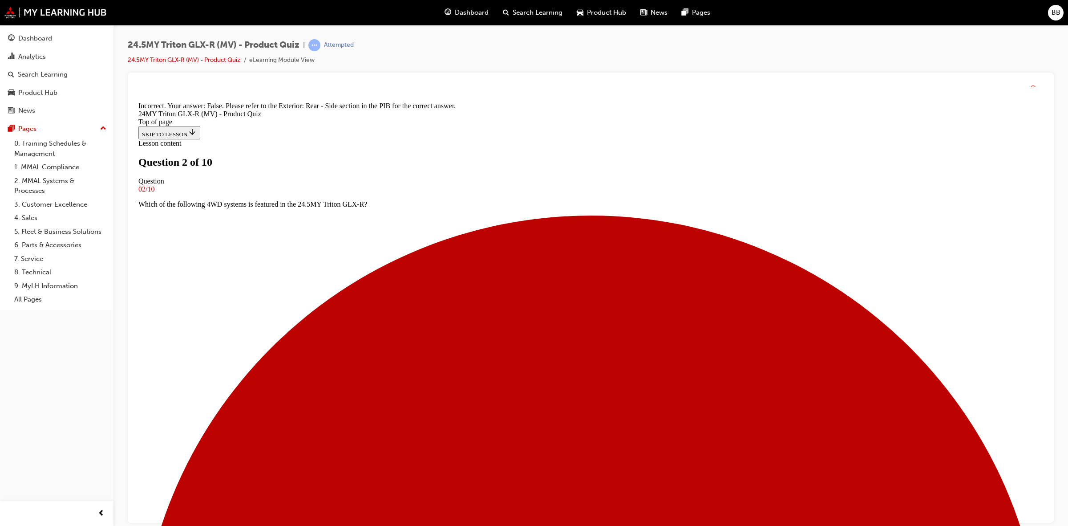
scroll to position [69, 0]
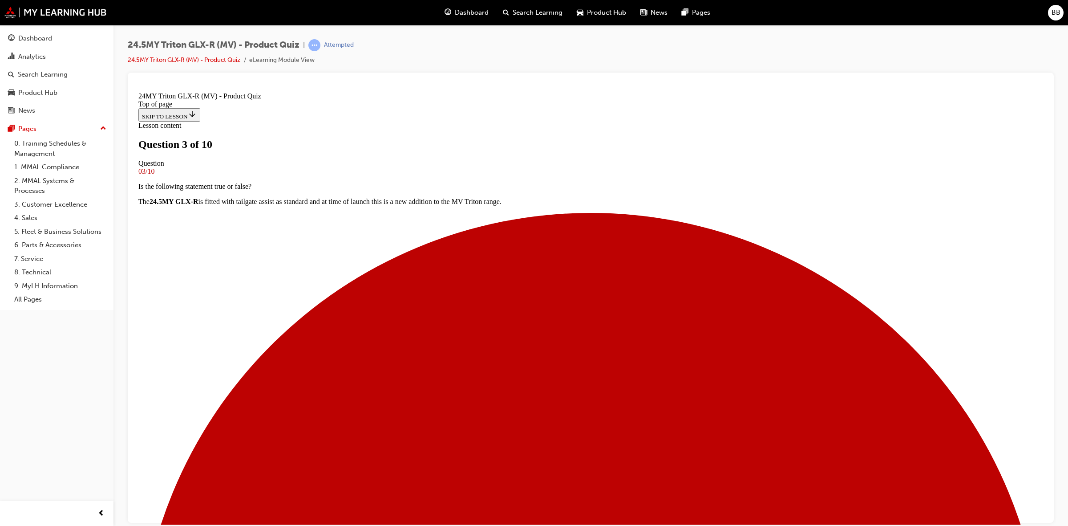
scroll to position [58, 0]
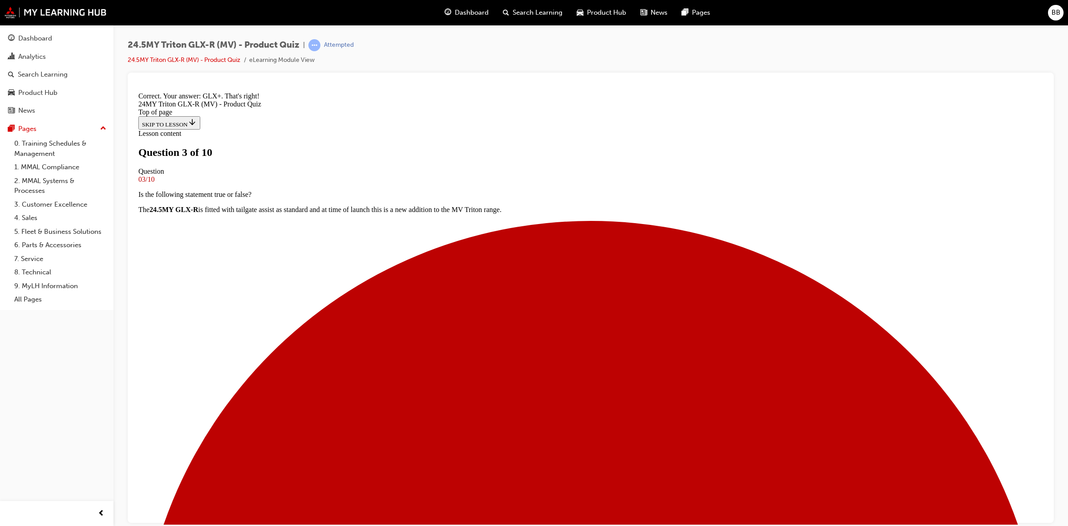
scroll to position [134, 0]
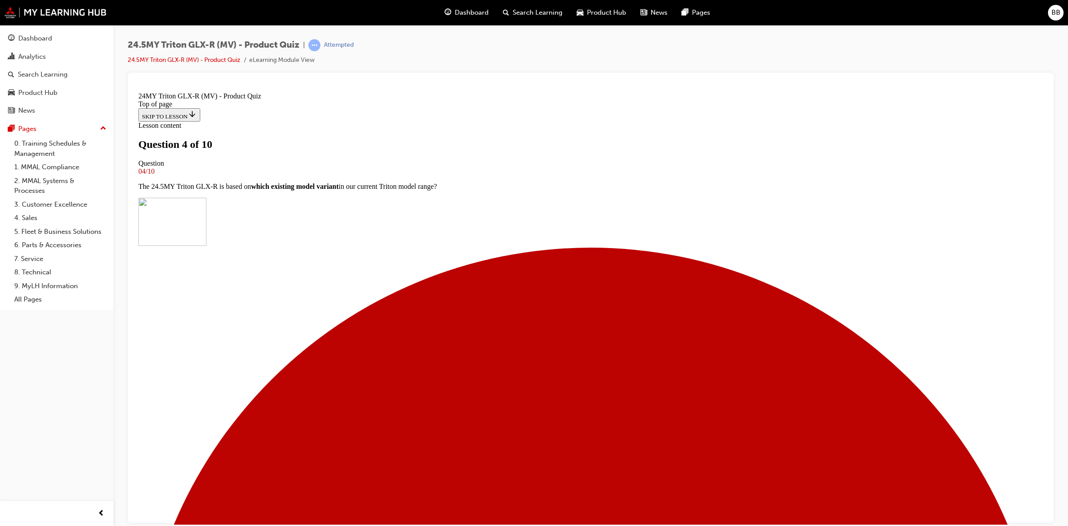
scroll to position [105, 0]
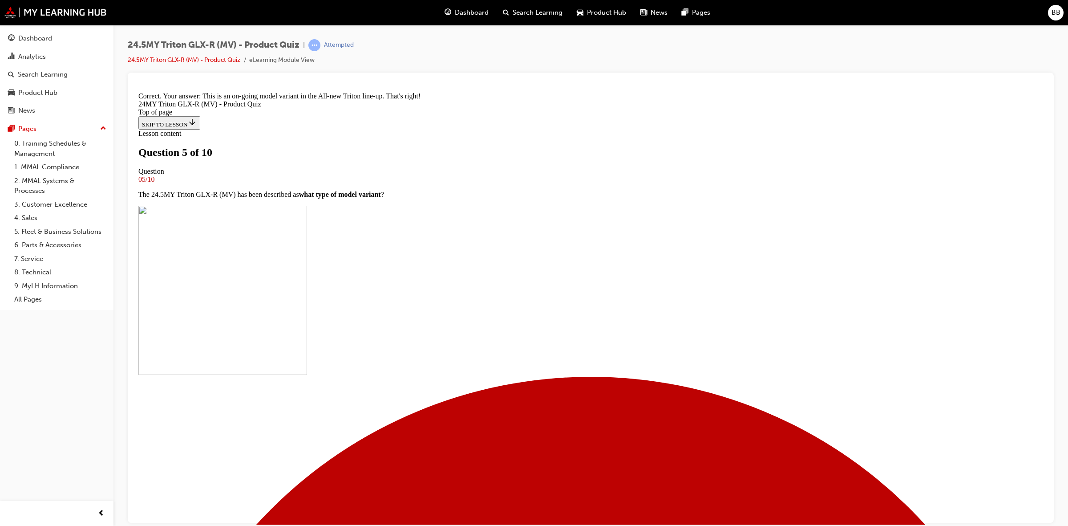
scroll to position [116, 0]
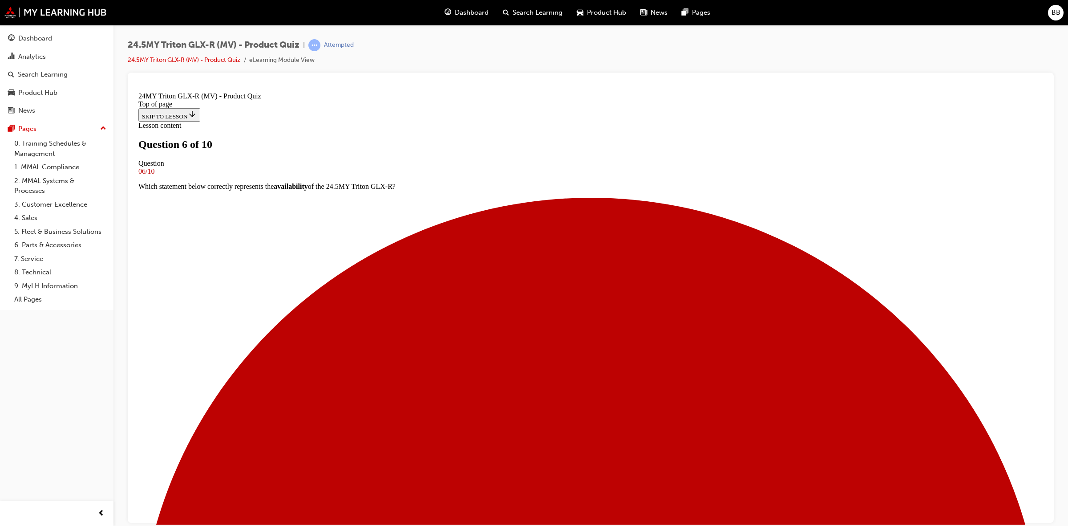
scroll to position [0, 0]
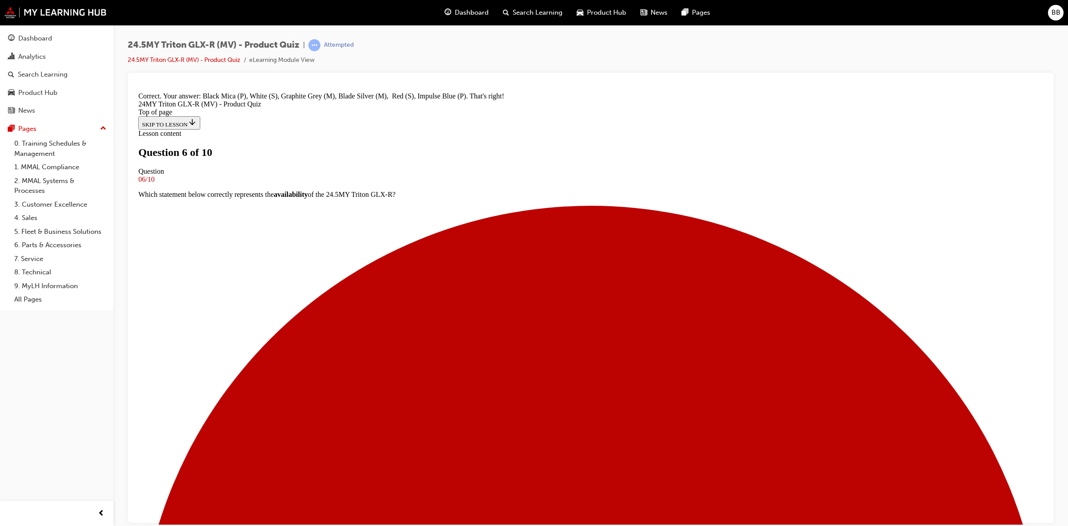
scroll to position [237, 0]
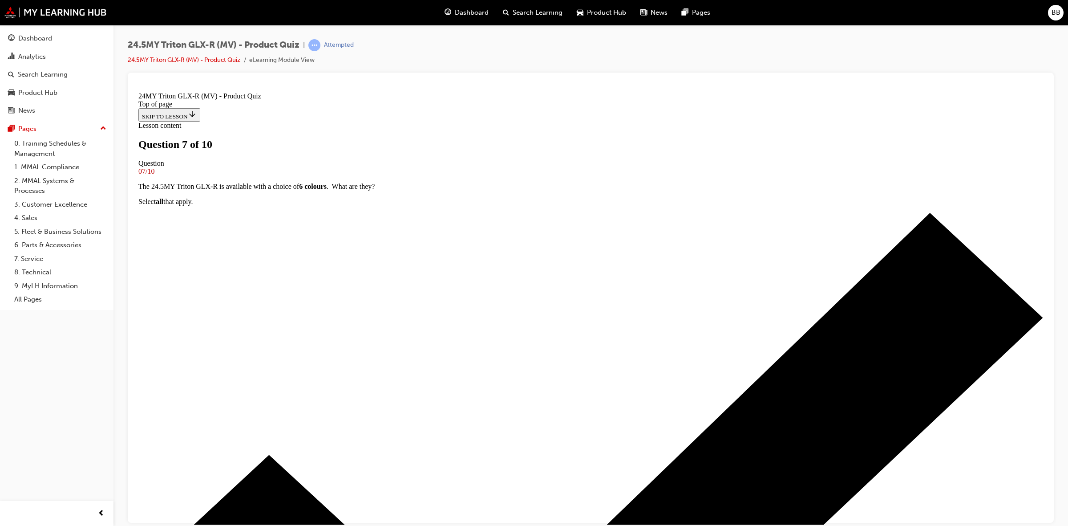
scroll to position [56, 0]
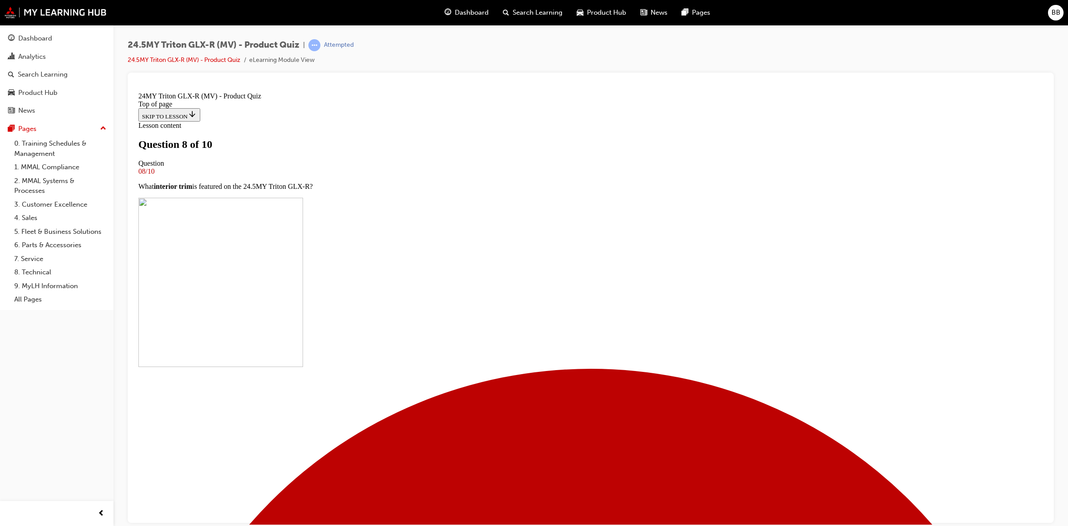
scroll to position [39, 0]
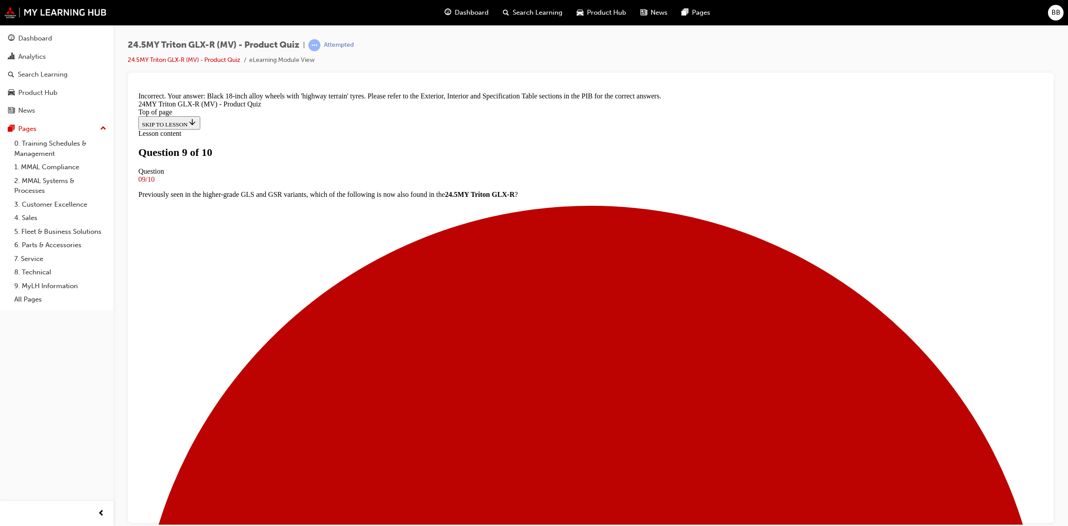
scroll to position [125, 0]
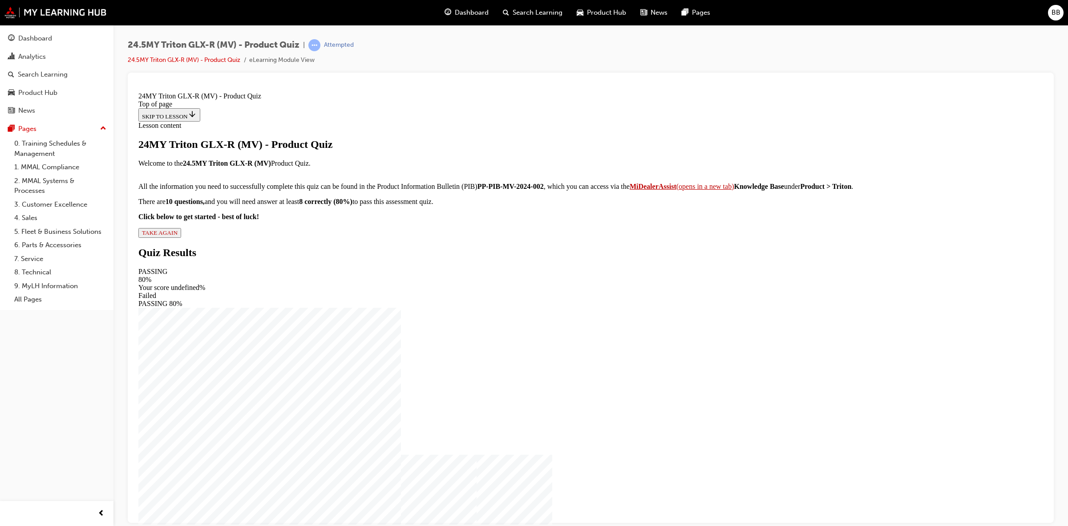
scroll to position [0, 0]
click at [485, 237] on div "24MY Triton GLX-R (MV) - Product Quiz Welcome to the 24.5MY Triton GLX-R (MV) P…" at bounding box center [590, 187] width 905 height 99
click at [181, 237] on button "TAKE AGAIN" at bounding box center [159, 232] width 43 height 10
